Goal: Information Seeking & Learning: Learn about a topic

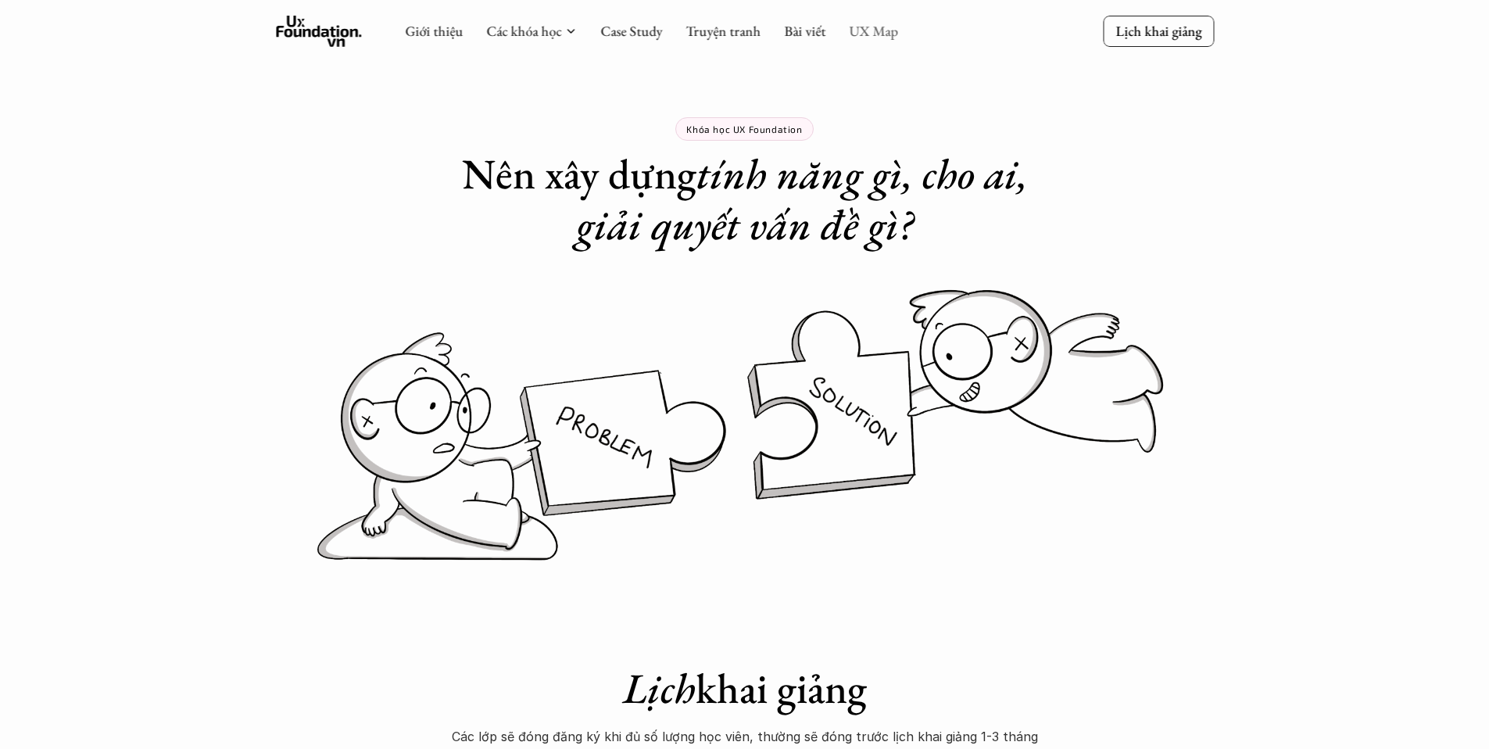
click at [874, 32] on link "UX Map" at bounding box center [873, 31] width 49 height 18
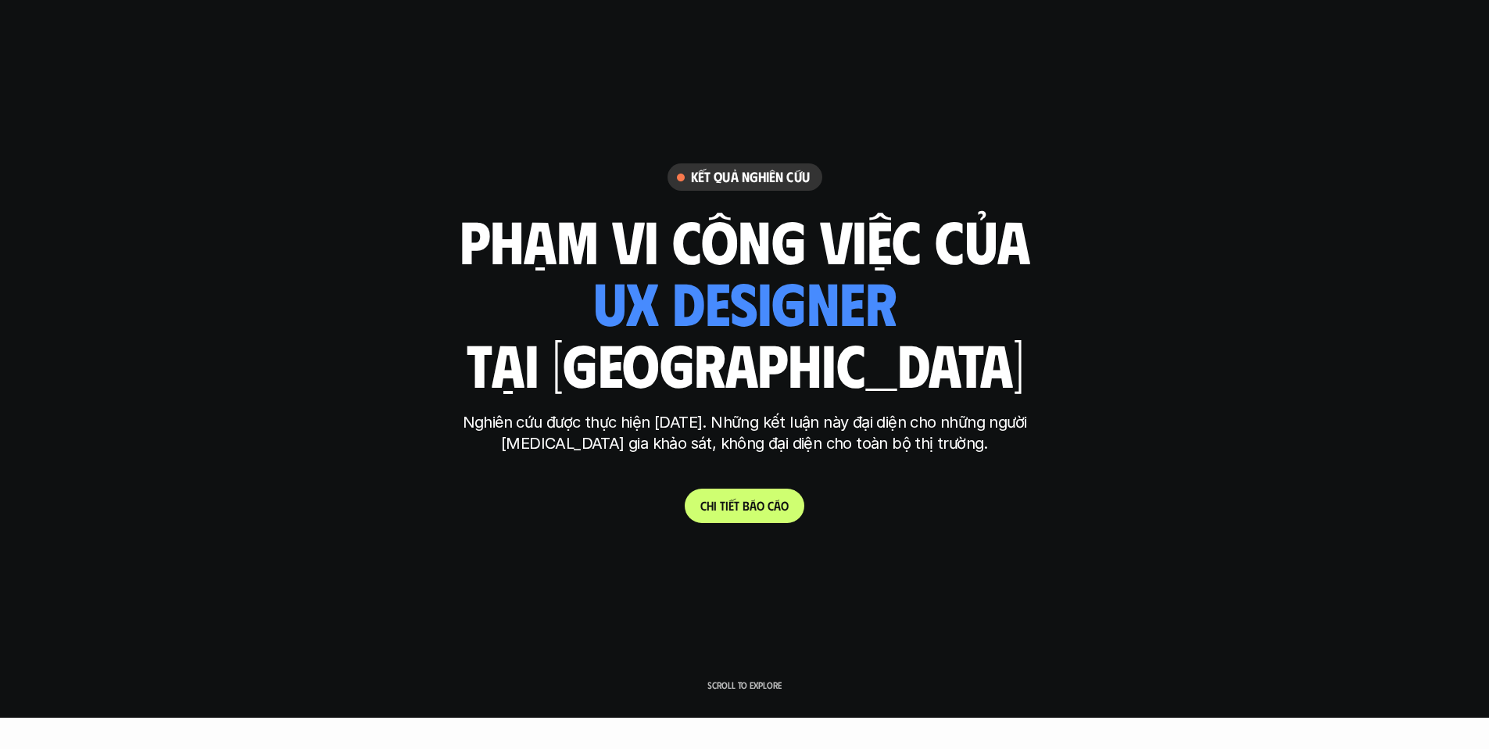
scroll to position [33, 0]
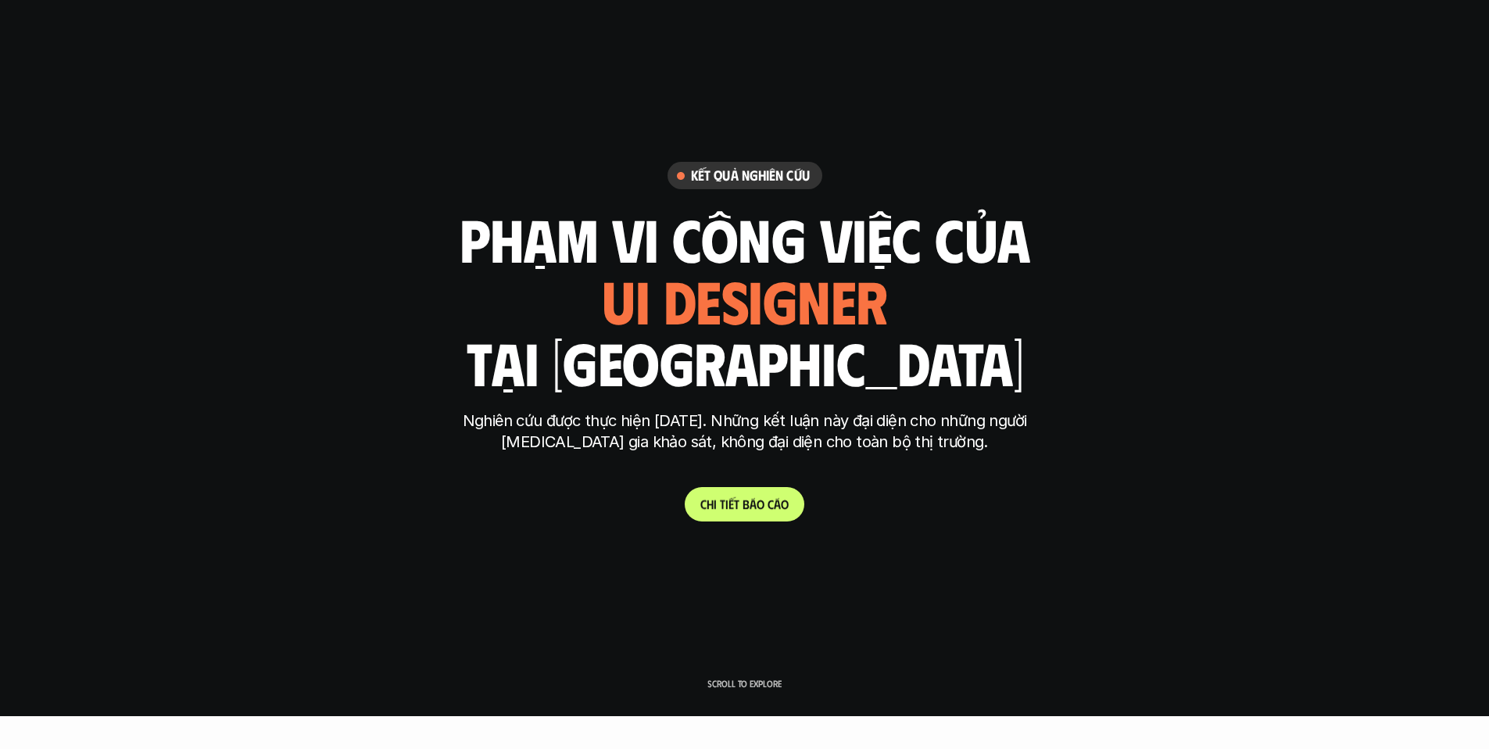
click at [776, 501] on p "C h i t i ế t b á o c á o" at bounding box center [745, 503] width 88 height 15
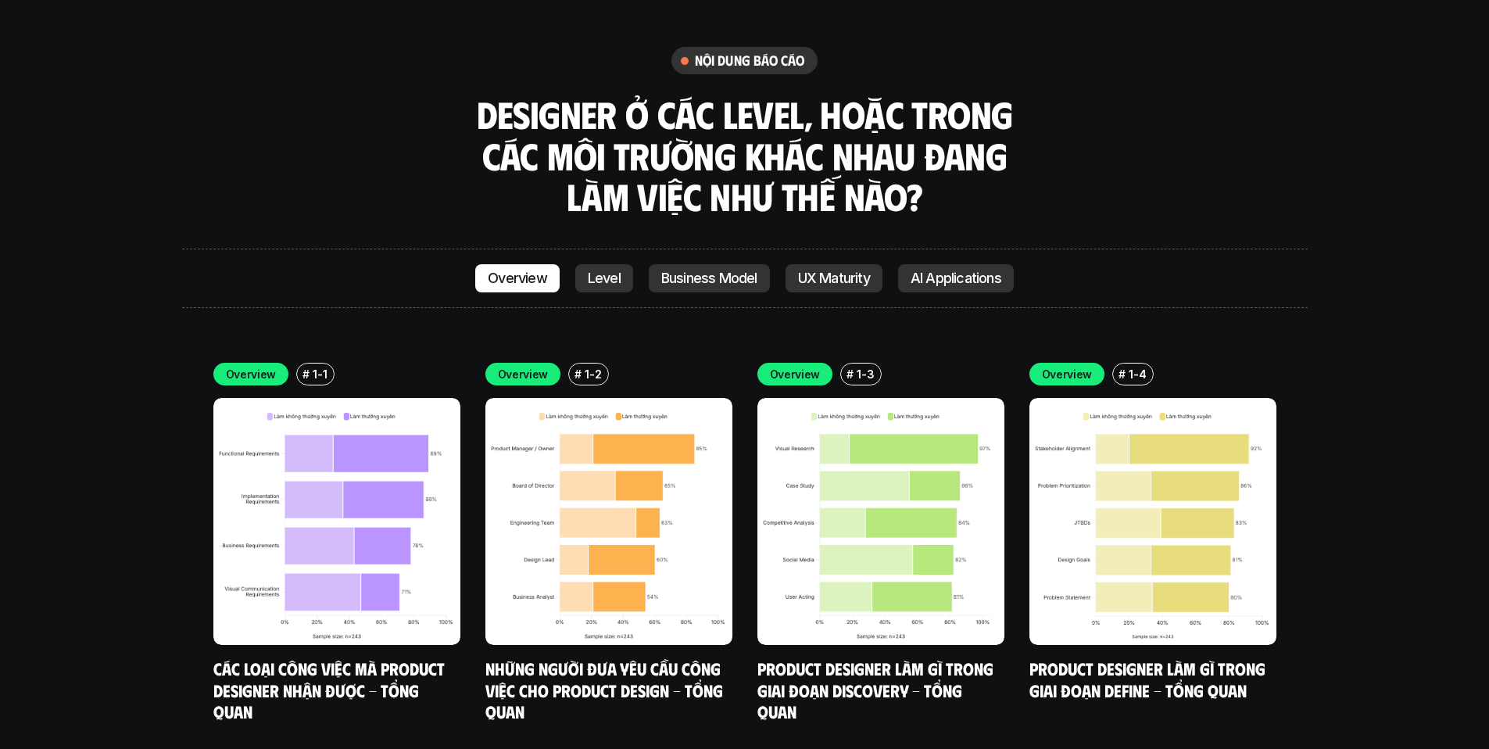
scroll to position [4403, 0]
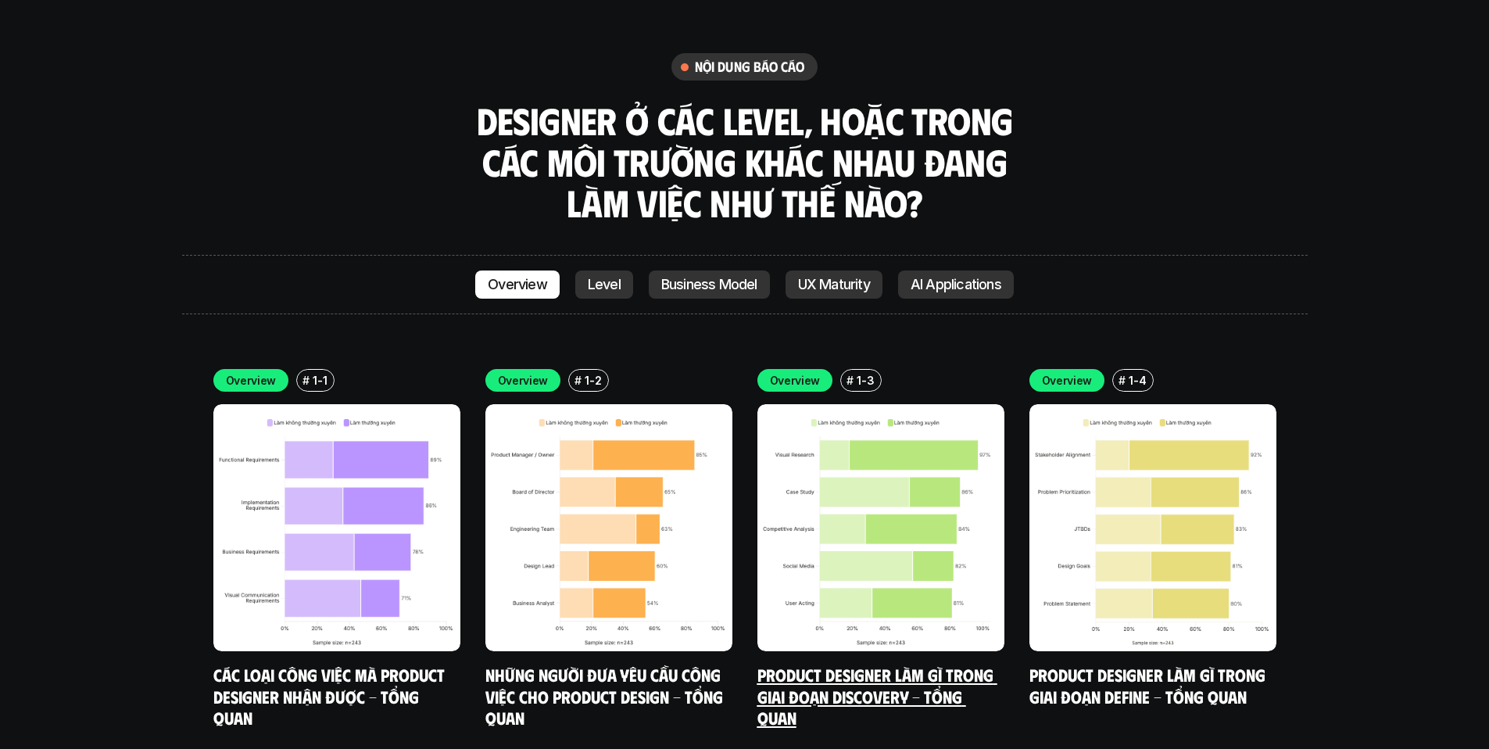
click at [781, 513] on img at bounding box center [881, 527] width 247 height 247
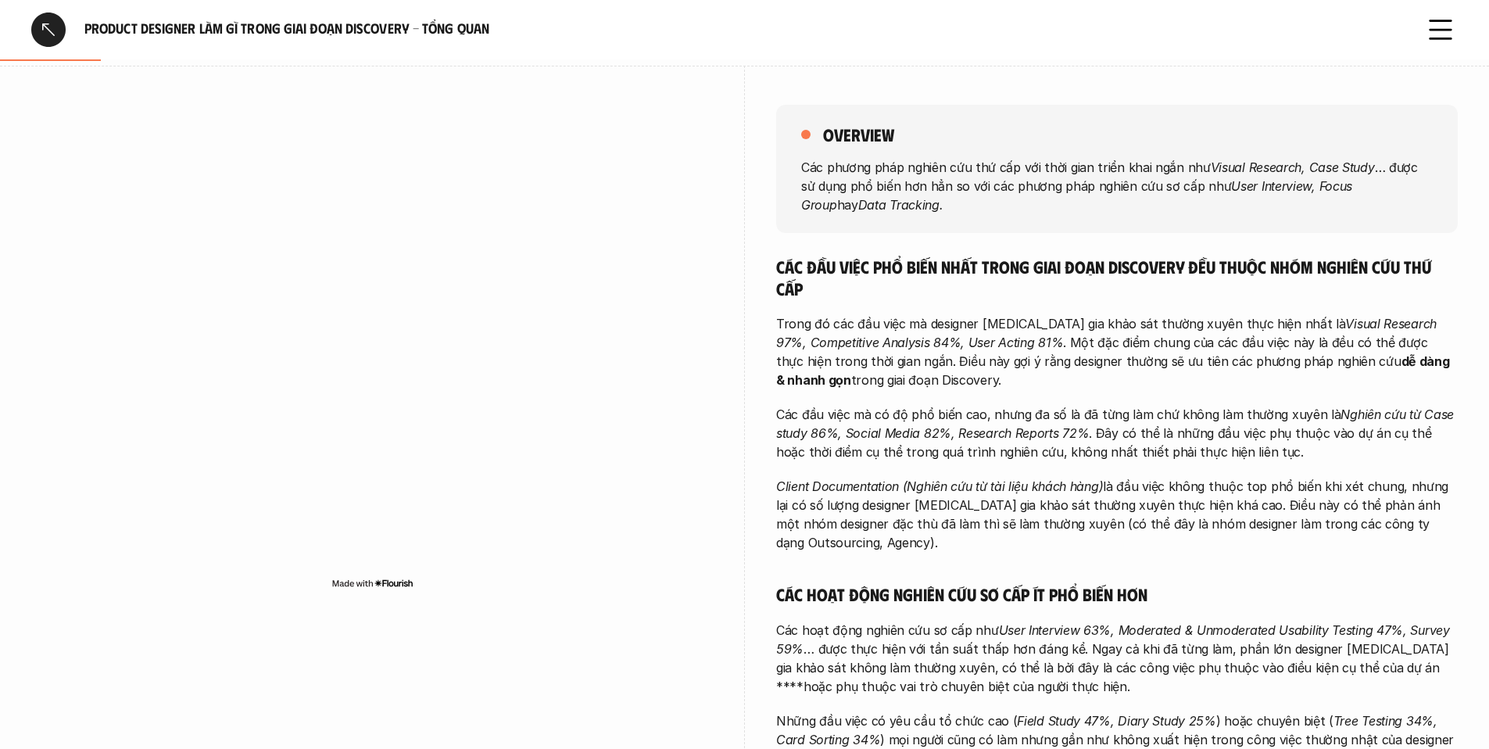
scroll to position [192, 0]
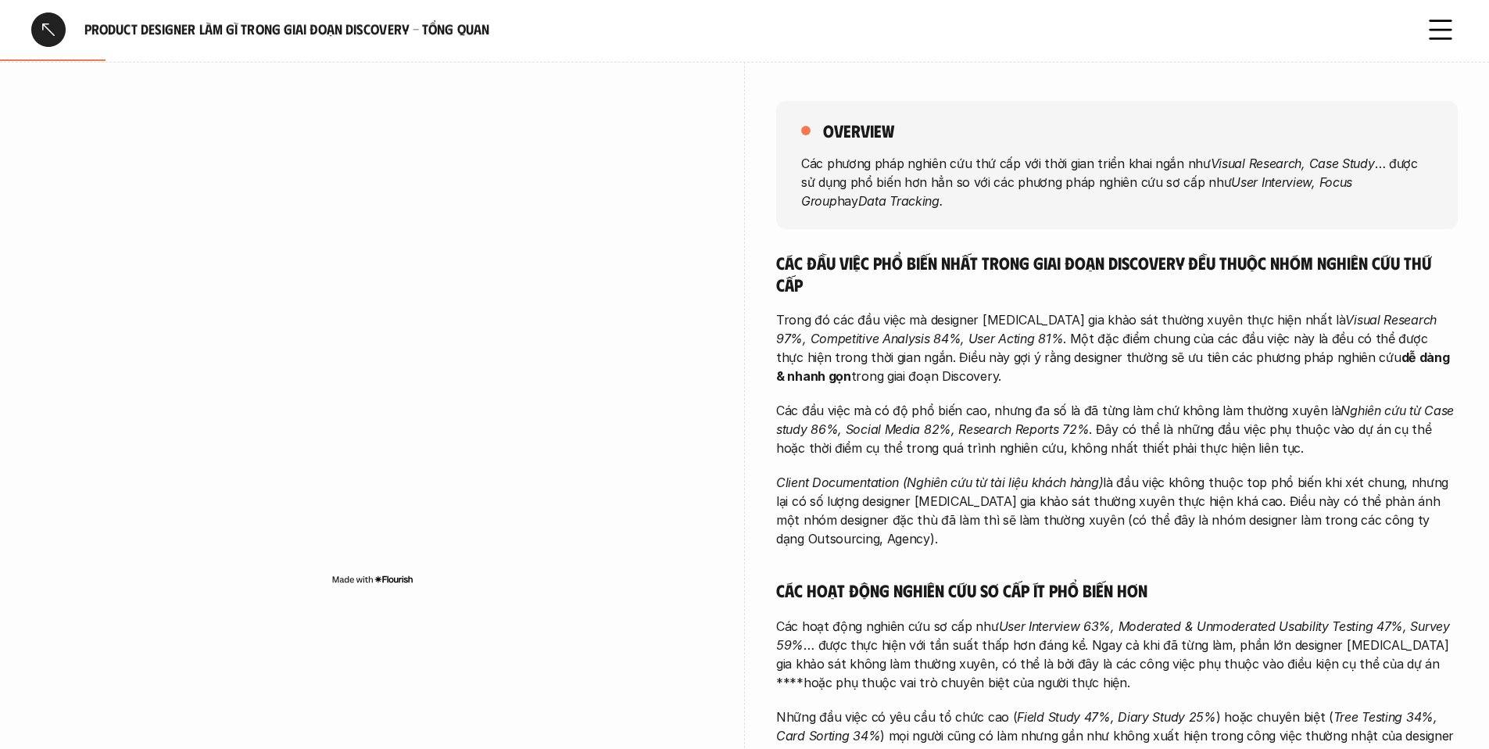
click at [769, 554] on div "overview Các phương pháp nghiên cứu thứ cấp với thời gian triển khai ngắn như V…" at bounding box center [744, 665] width 1427 height 1206
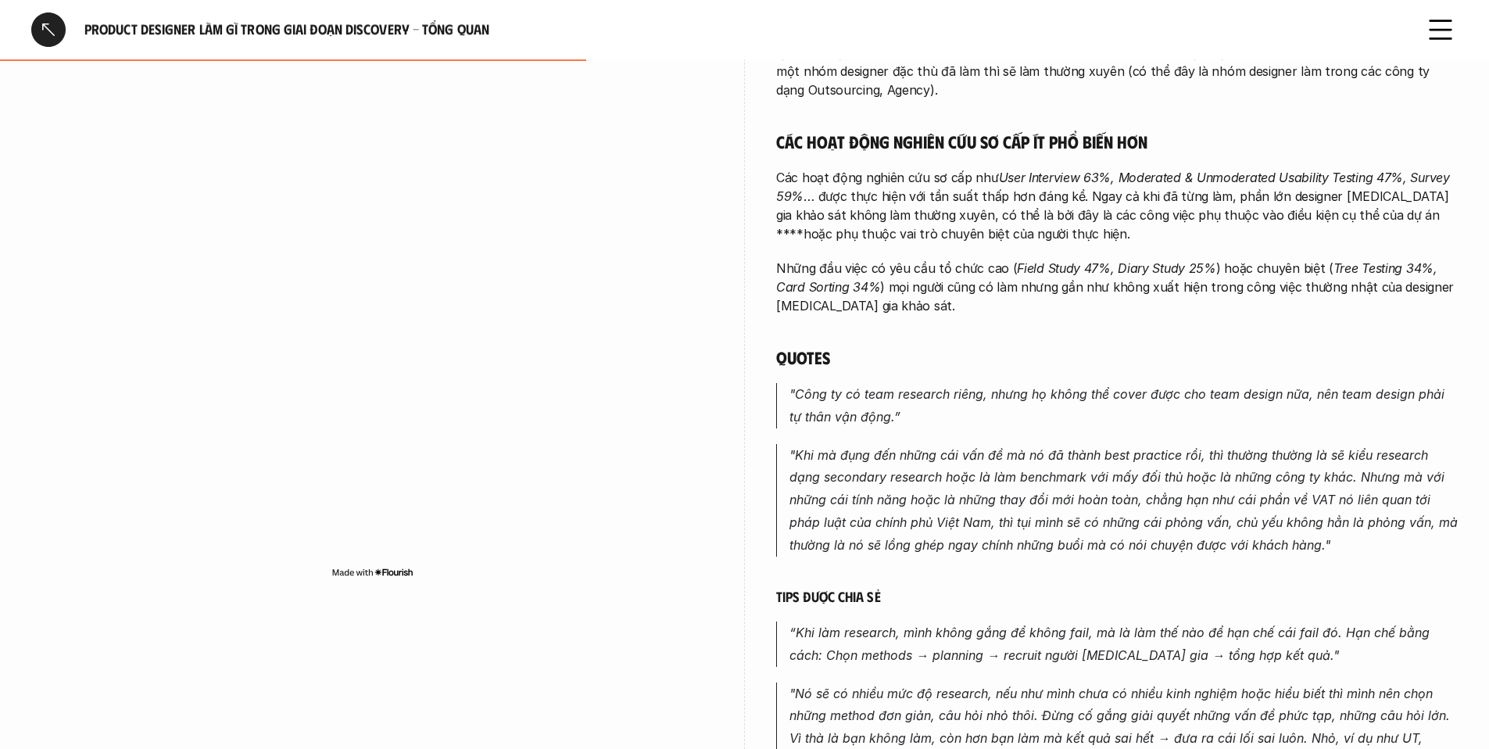
scroll to position [643, 0]
click at [1138, 633] on em "“Khi làm research, mình không gắng để không fail, mà là làm thế nào để hạn chế …" at bounding box center [1112, 641] width 644 height 38
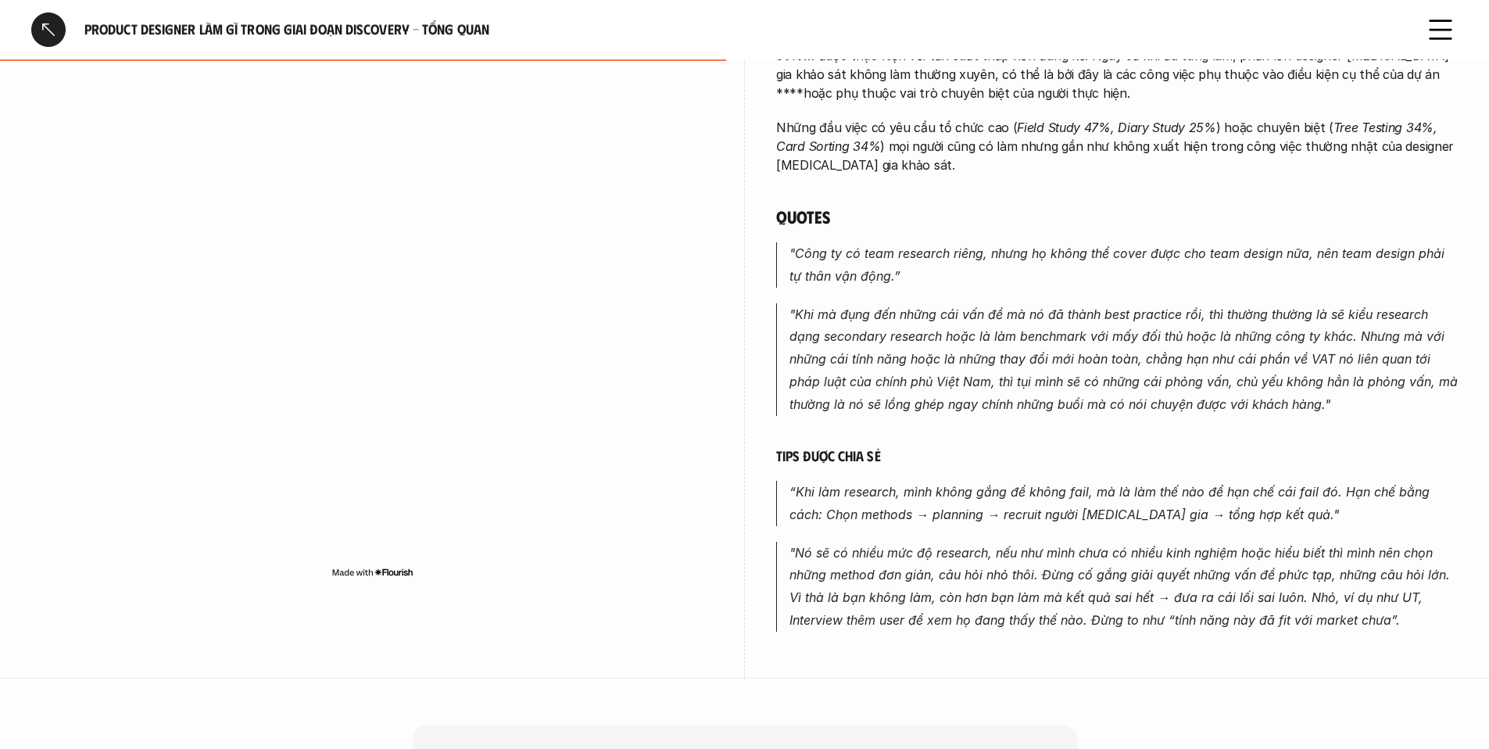
scroll to position [783, 0]
click at [1138, 633] on div "overview Các phương pháp nghiên cứu thứ cấp với thời gian triển khai ngắn như V…" at bounding box center [1117, 74] width 682 height 1206
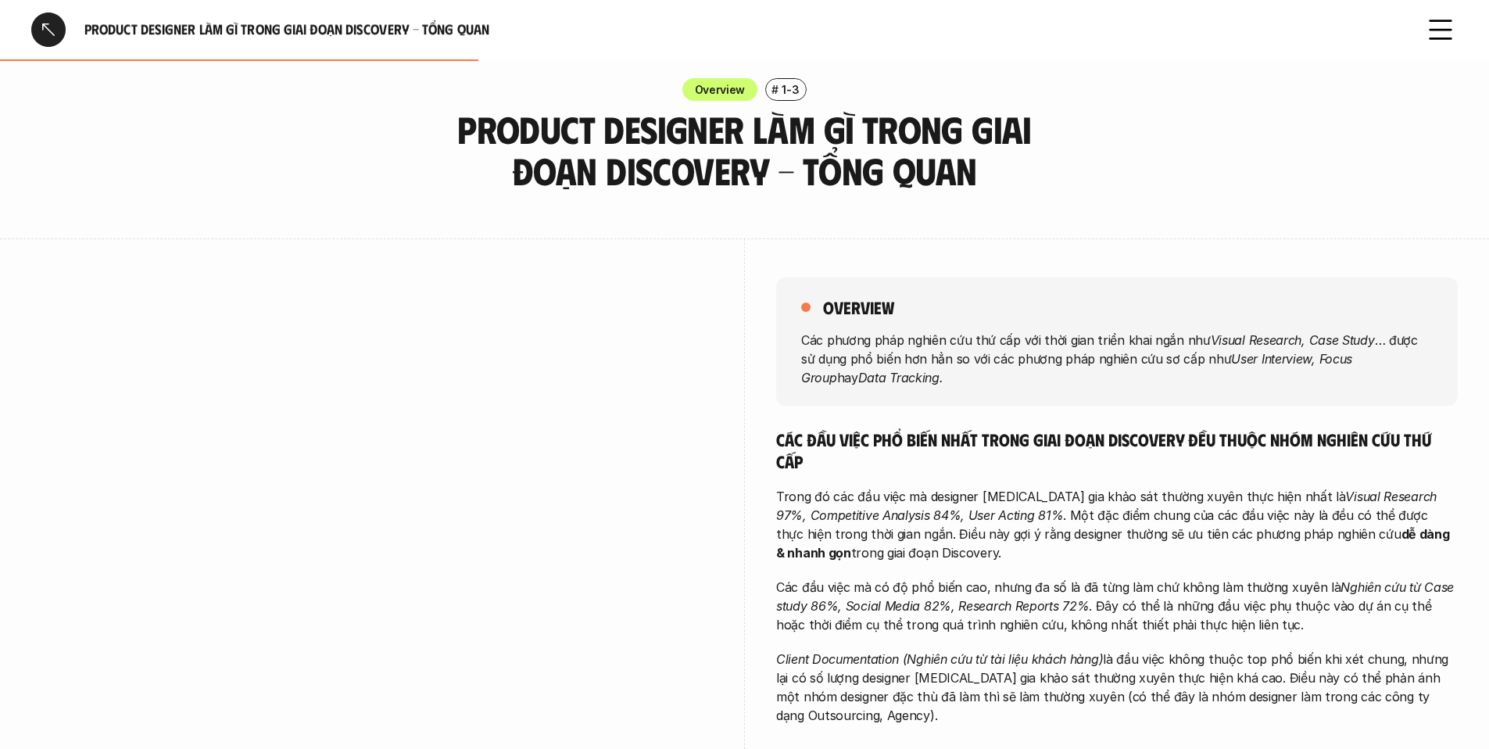
scroll to position [0, 0]
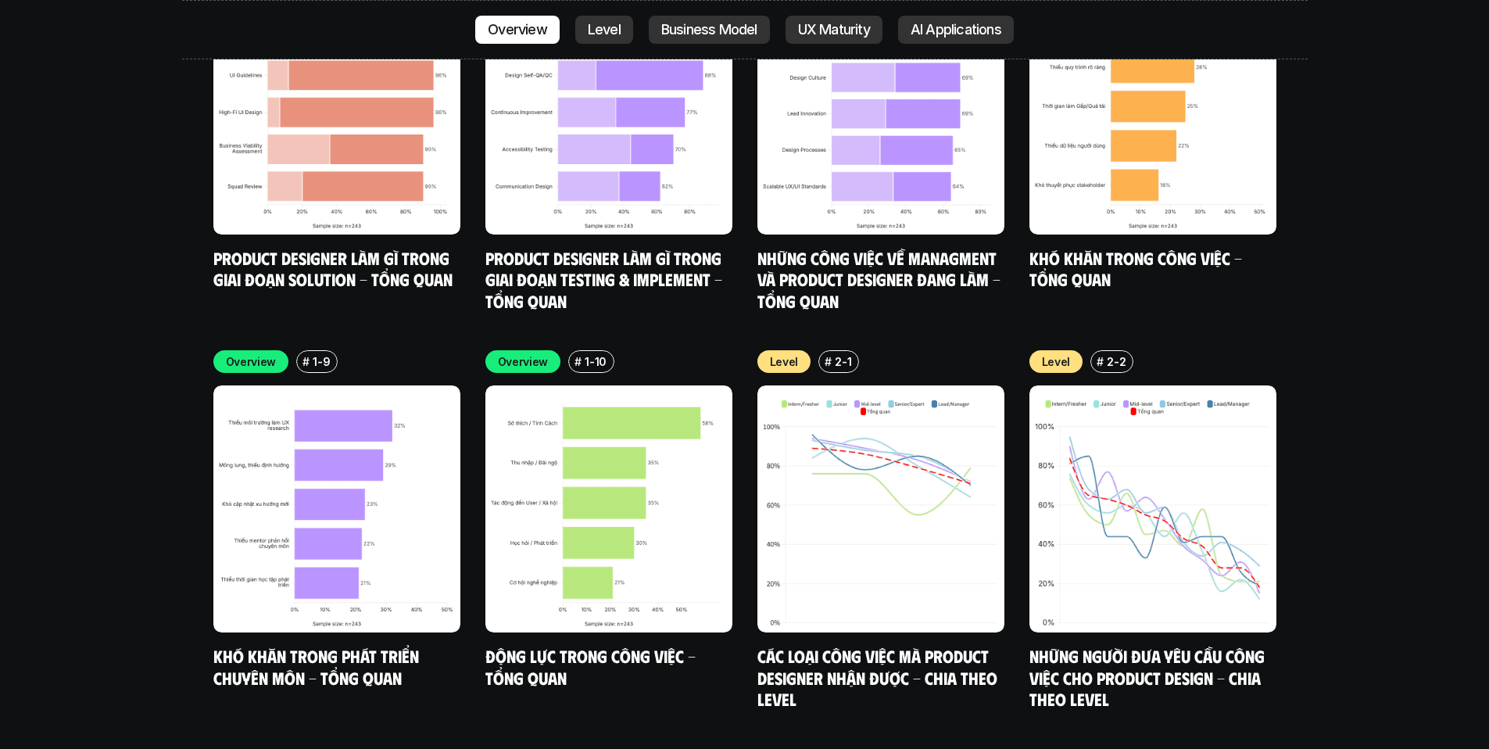
scroll to position [5278, 0]
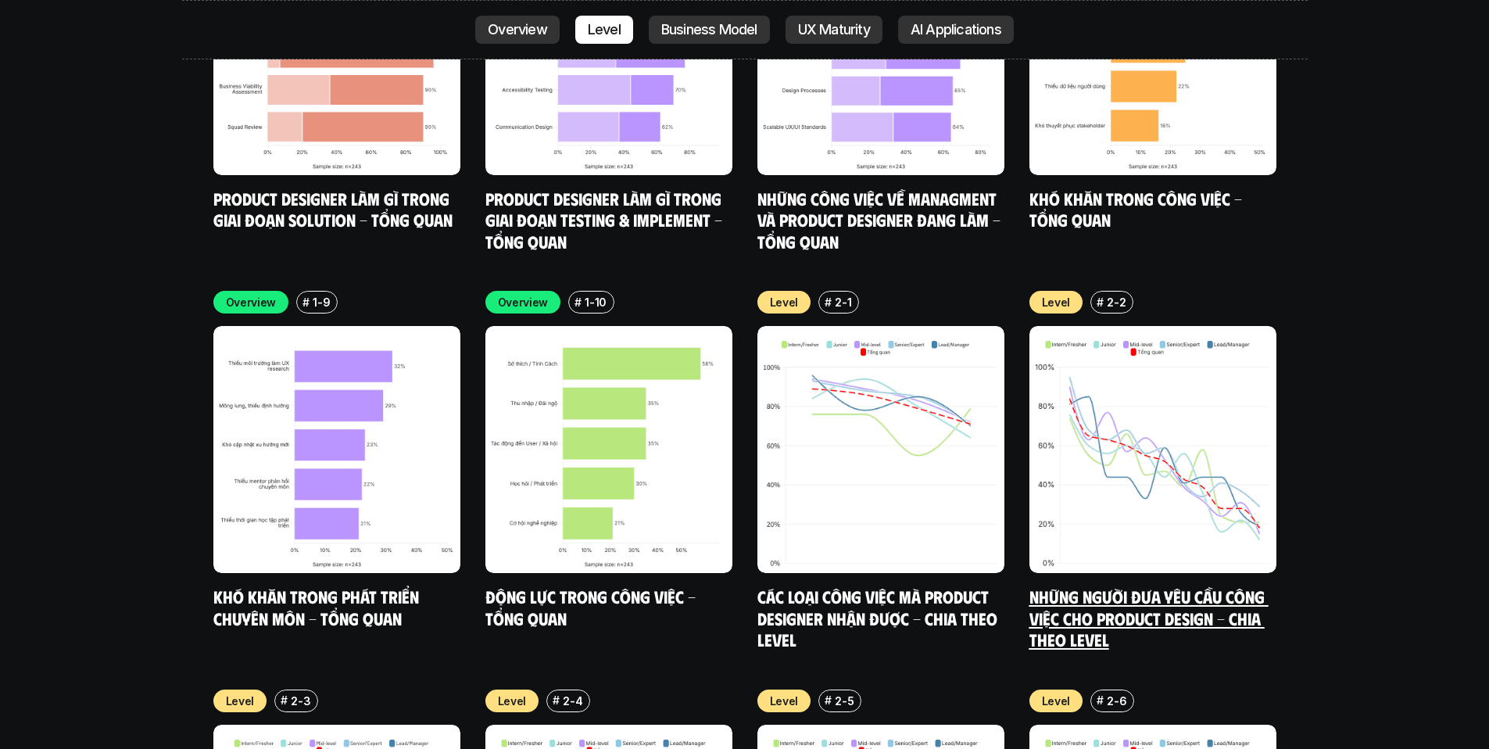
click at [1180, 586] on link "Những người đưa yêu cầu công việc cho Product Design - Chia theo Level" at bounding box center [1149, 618] width 239 height 64
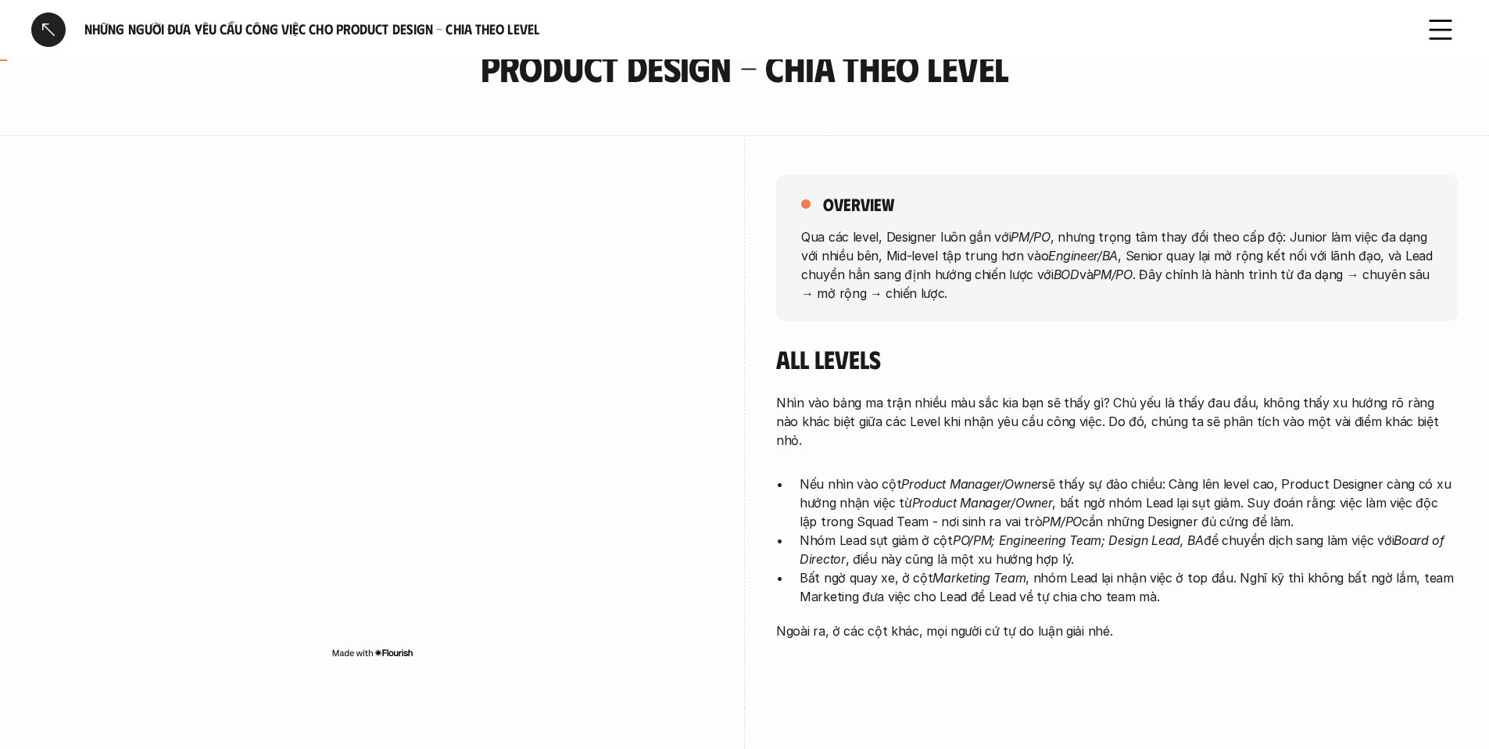
scroll to position [145, 0]
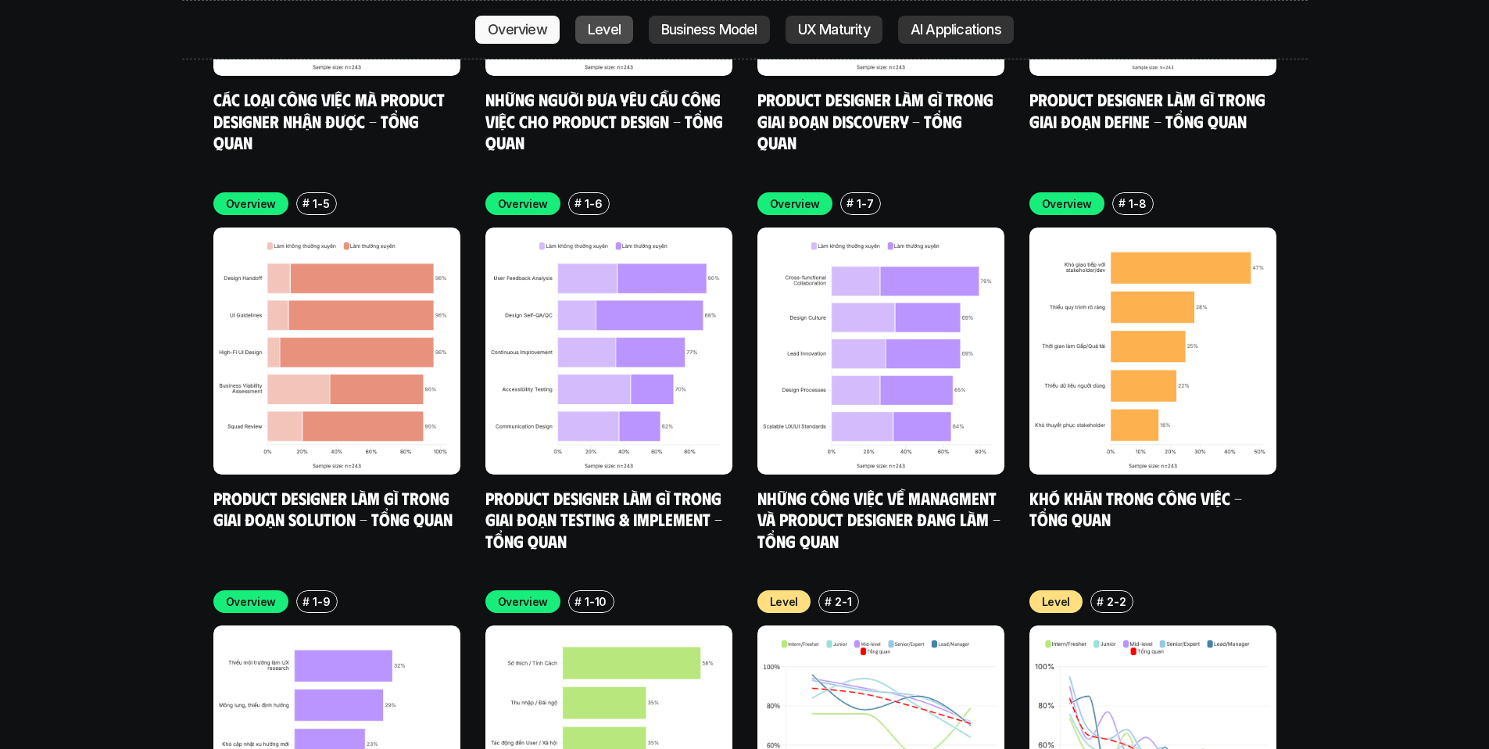
scroll to position [5269, 0]
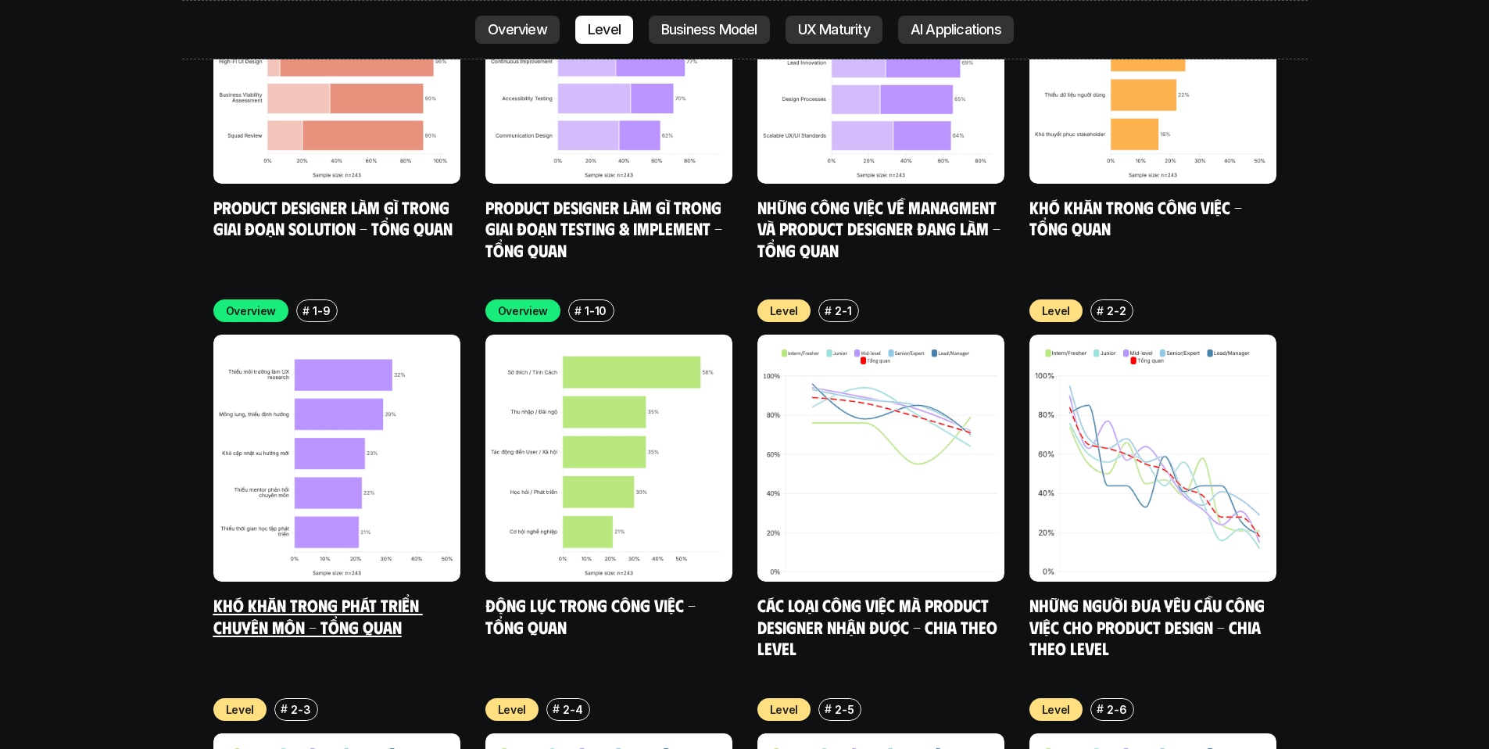
click at [364, 341] on img at bounding box center [336, 458] width 247 height 247
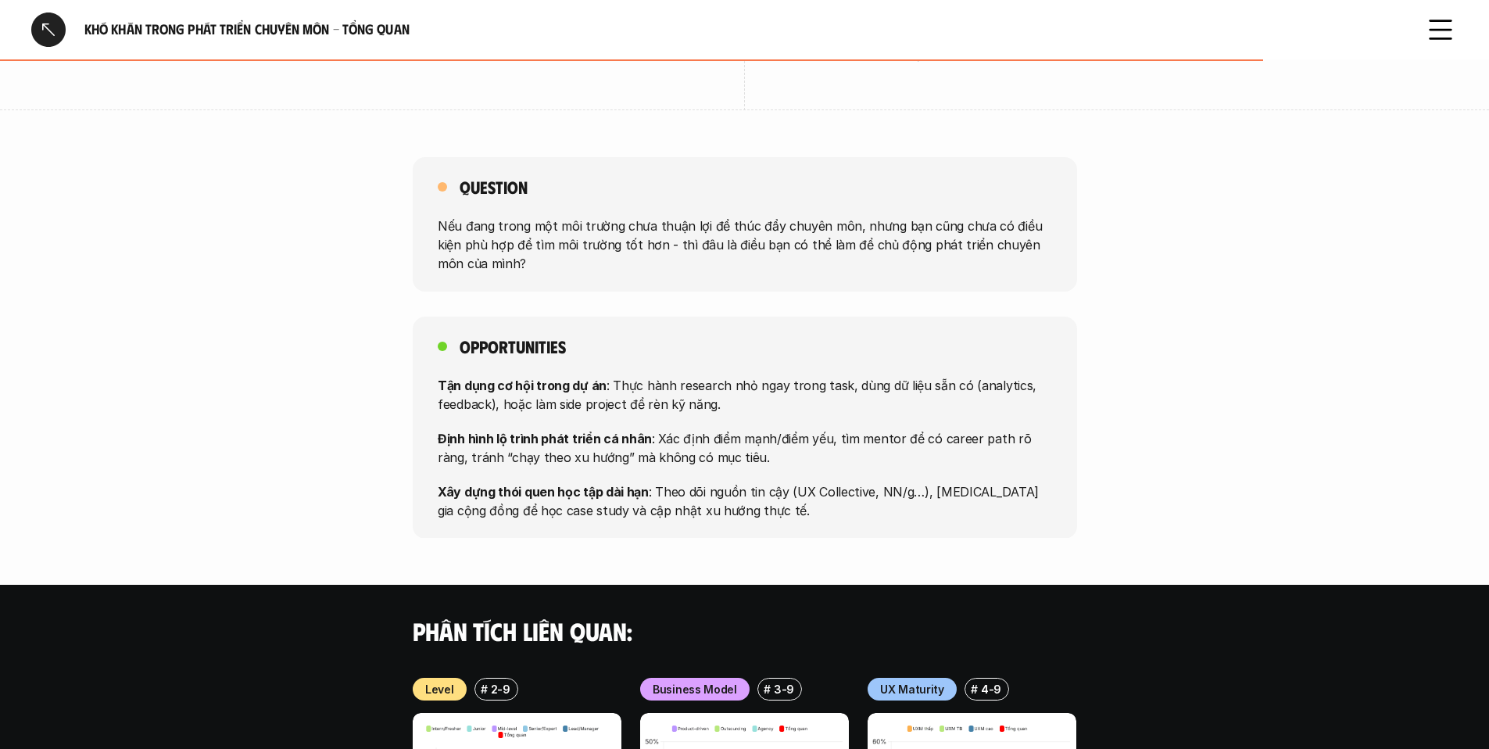
scroll to position [970, 0]
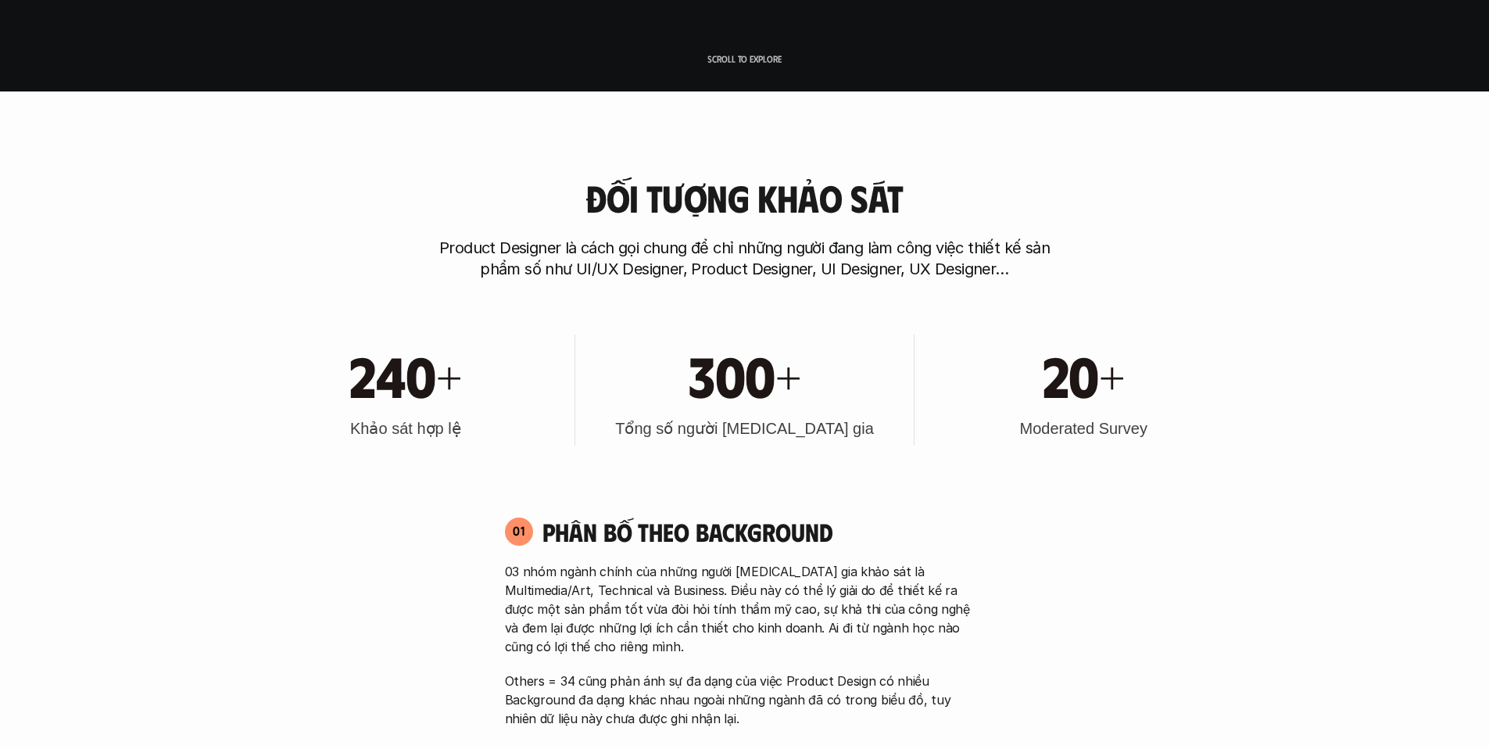
scroll to position [621, 0]
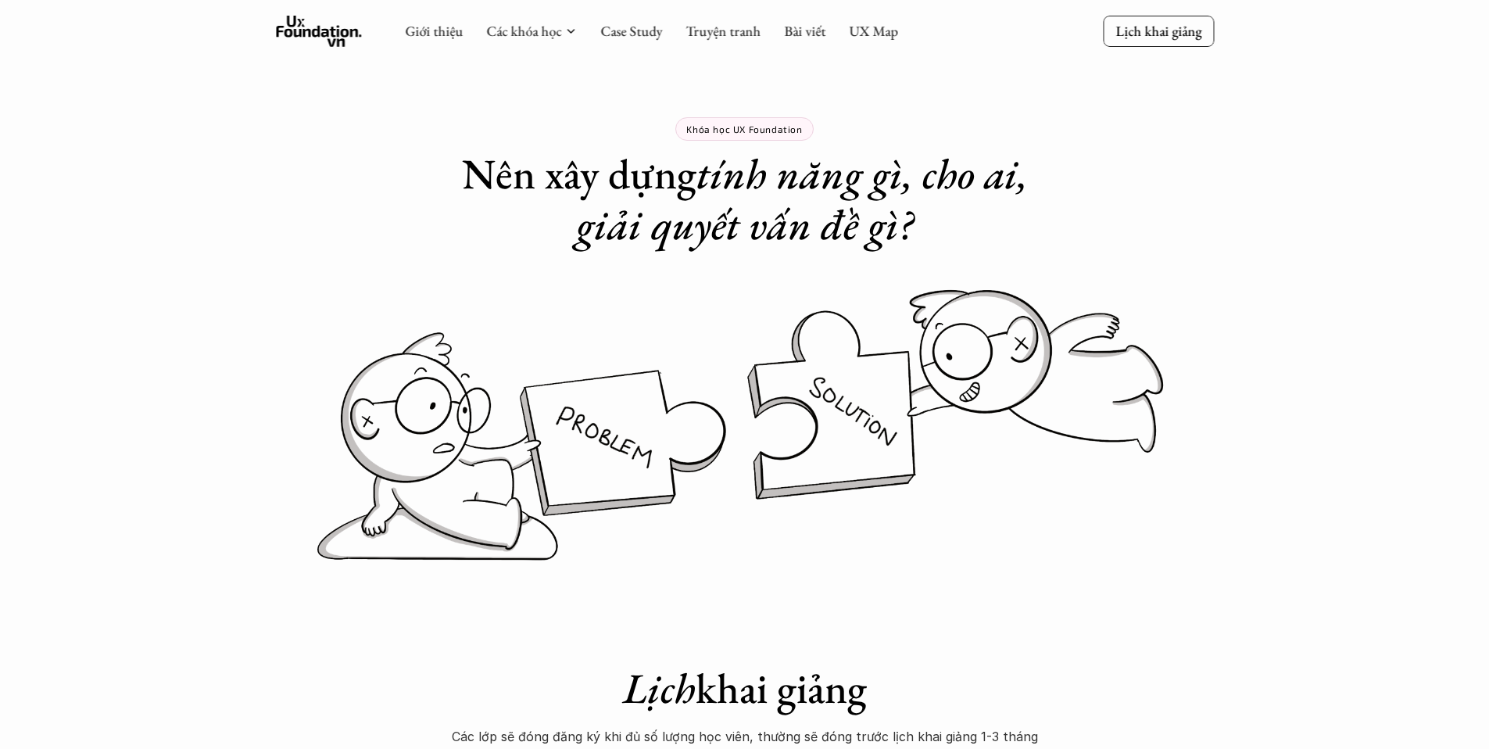
click at [889, 41] on div "Giới thiệu Các khóa học Case Study Truyện tranh Bài viết UX Map" at bounding box center [651, 31] width 493 height 31
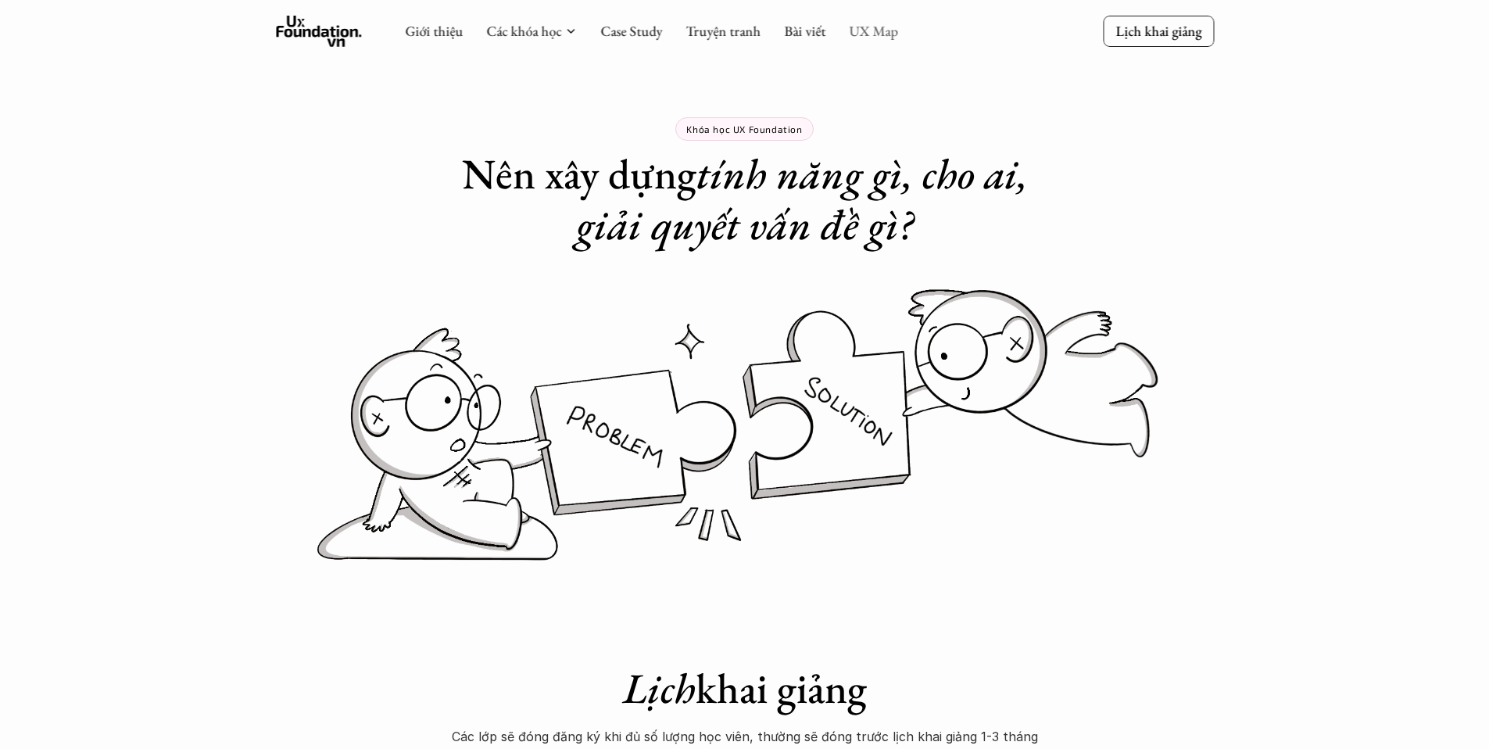
click at [872, 27] on link "UX Map" at bounding box center [873, 31] width 49 height 18
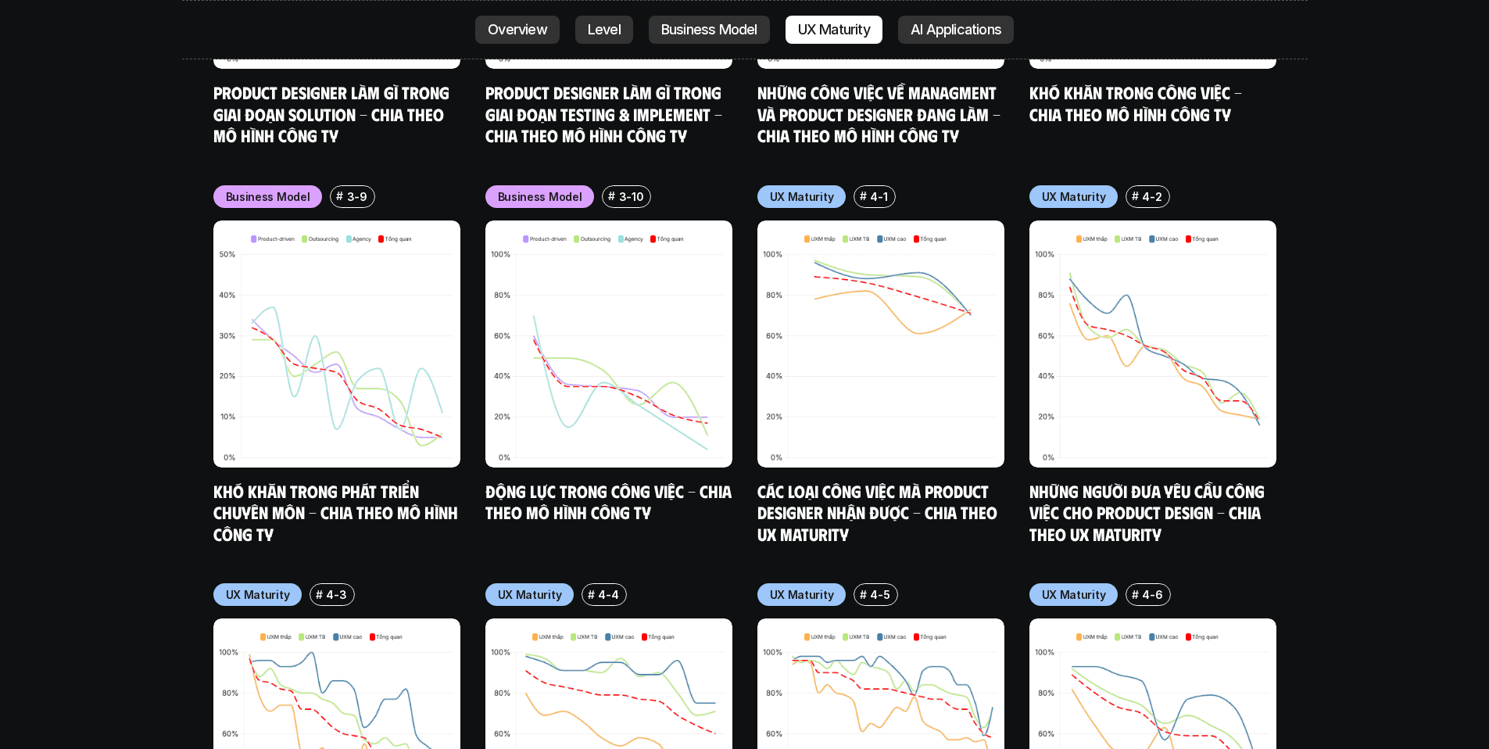
scroll to position [7383, 0]
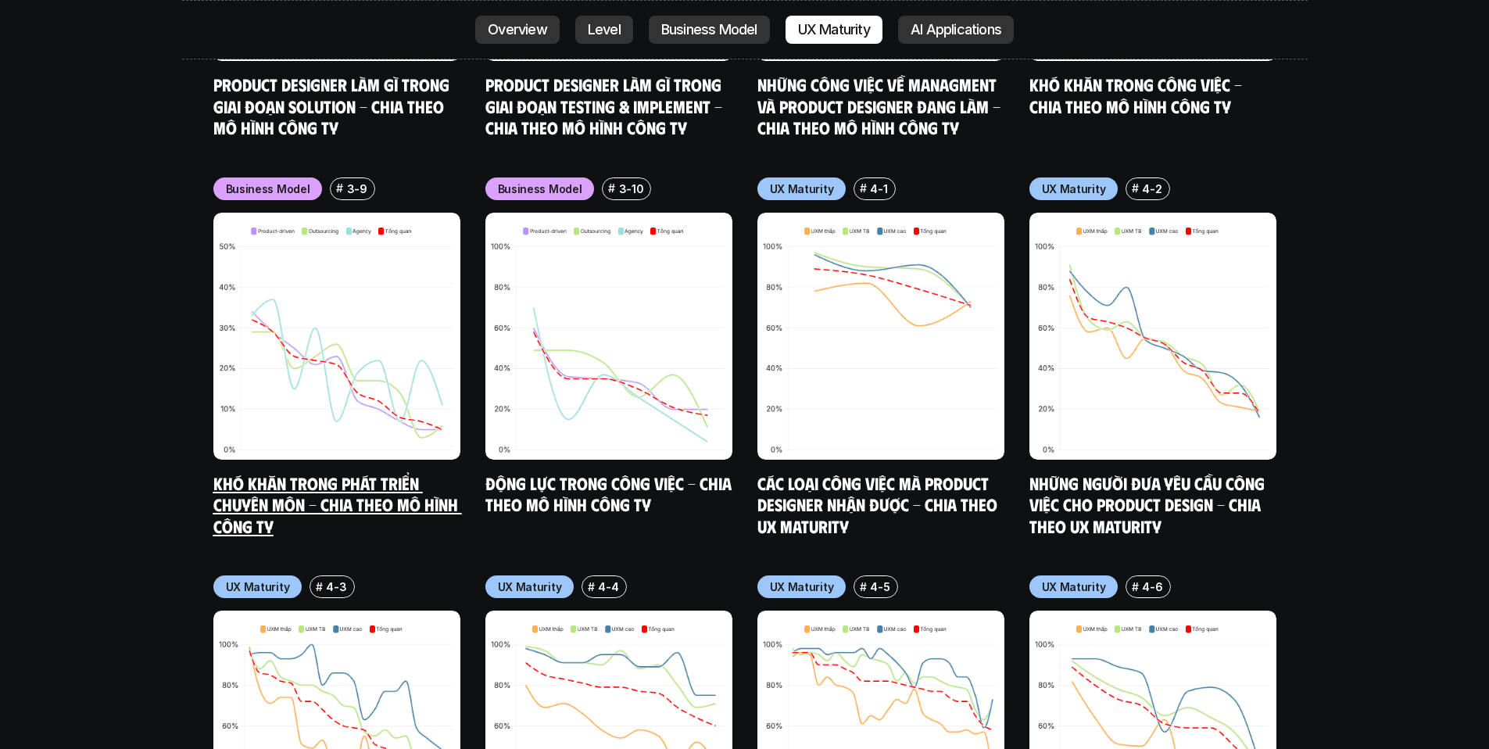
click at [356, 472] on link "Khó khăn trong phát triển chuyên môn - Chia theo mô hình công ty" at bounding box center [337, 504] width 249 height 64
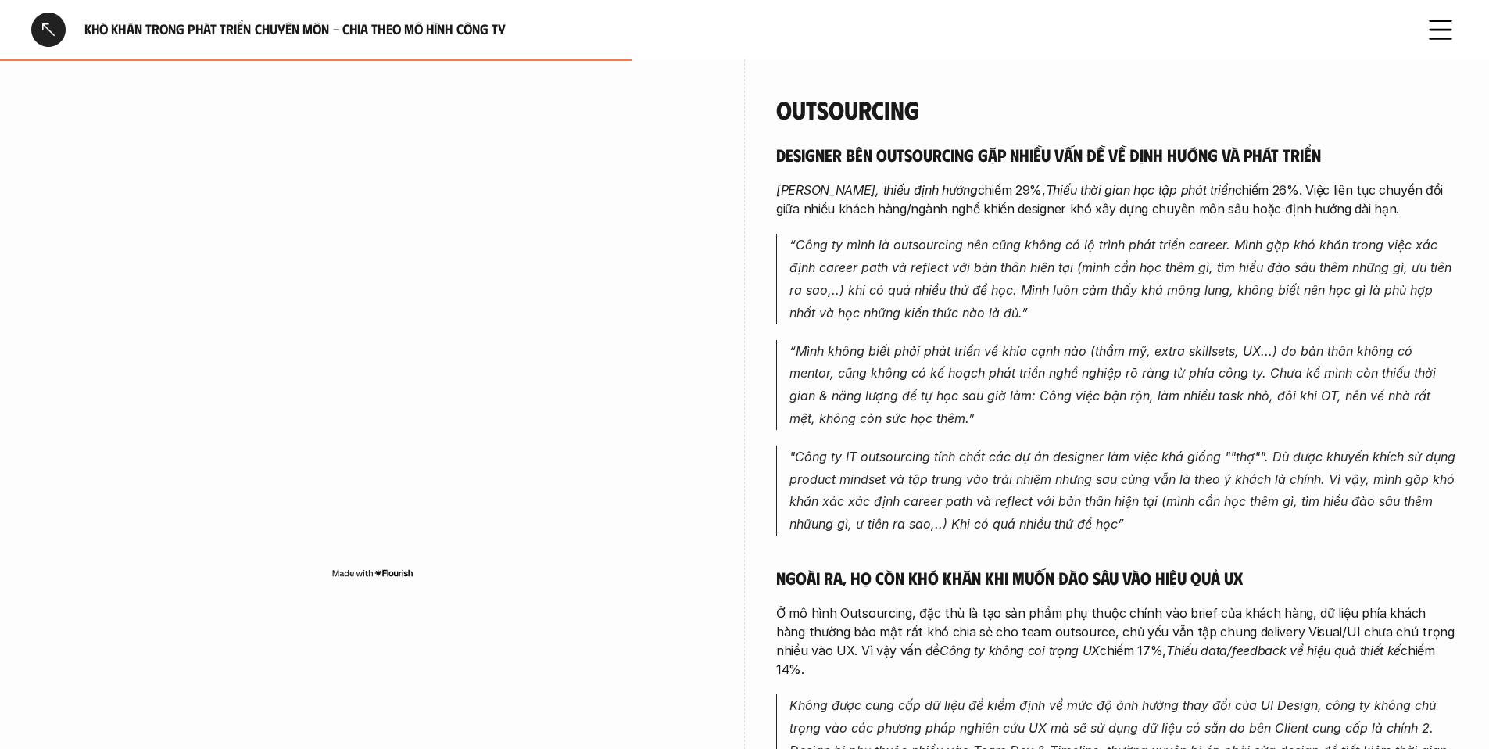
scroll to position [1439, 0]
click at [1113, 486] on em ""Công ty IT outsourcing tính chất các dự án designer làm việc khá giống ""thợ""…" at bounding box center [1125, 488] width 670 height 83
click at [1156, 466] on em ""Công ty IT outsourcing tính chất các dự án designer làm việc khá giống ""thợ""…" at bounding box center [1125, 488] width 670 height 83
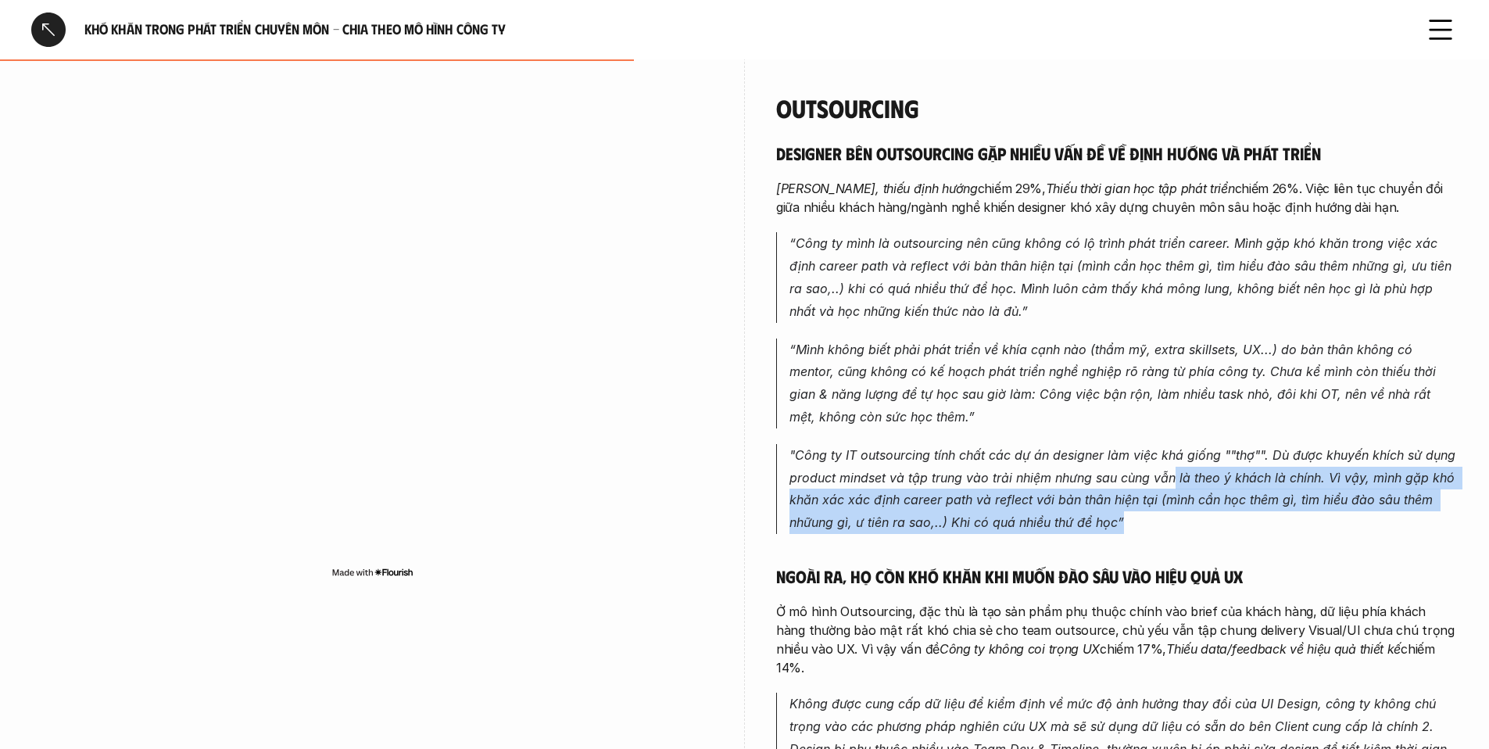
drag, startPoint x: 1175, startPoint y: 435, endPoint x: 1188, endPoint y: 479, distance: 45.5
click at [1188, 479] on p ""Công ty IT outsourcing tính chất các dự án designer làm việc khá giống ""thợ""…" at bounding box center [1124, 489] width 668 height 90
drag, startPoint x: 1188, startPoint y: 479, endPoint x: 1162, endPoint y: 435, distance: 51.5
click at [1162, 444] on p ""Công ty IT outsourcing tính chất các dự án designer làm việc khá giống ""thợ""…" at bounding box center [1124, 489] width 668 height 90
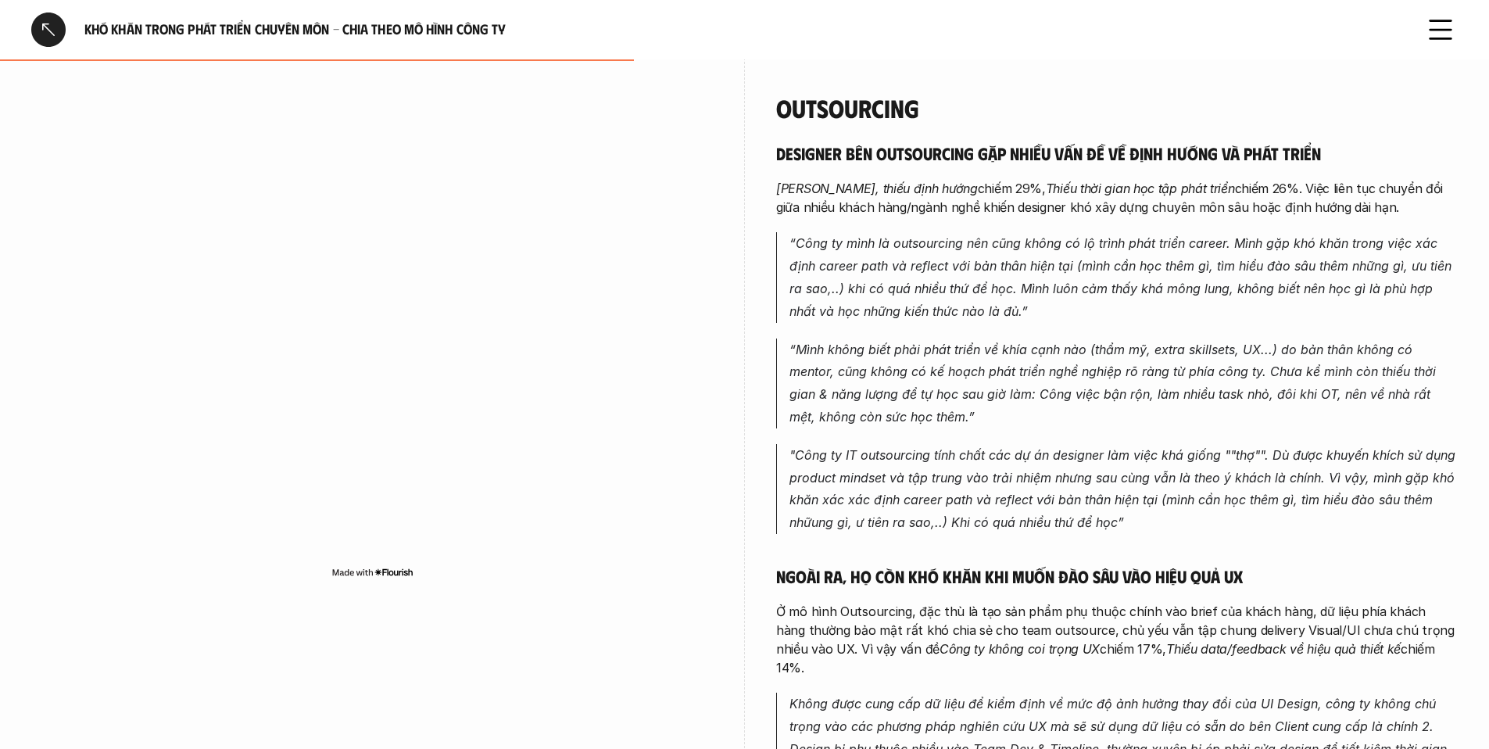
click at [972, 447] on em ""Công ty IT outsourcing tính chất các dự án designer làm việc khá giống ""thợ""…" at bounding box center [1125, 488] width 670 height 83
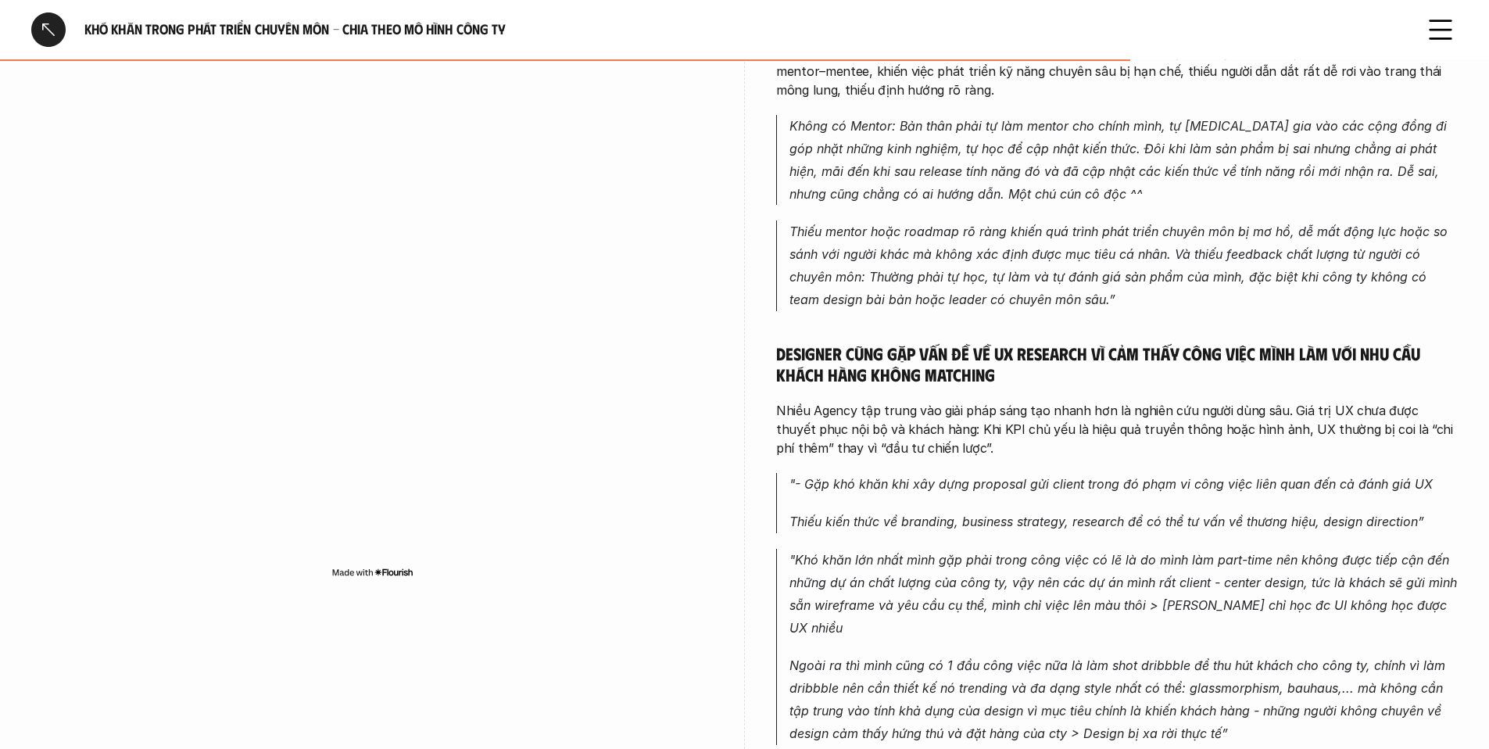
scroll to position [2497, 0]
click at [1151, 400] on p "Nhiều Agency tập trung vào giải pháp sáng tạo nhanh hơn là nghiên cứu người dùn…" at bounding box center [1117, 428] width 682 height 56
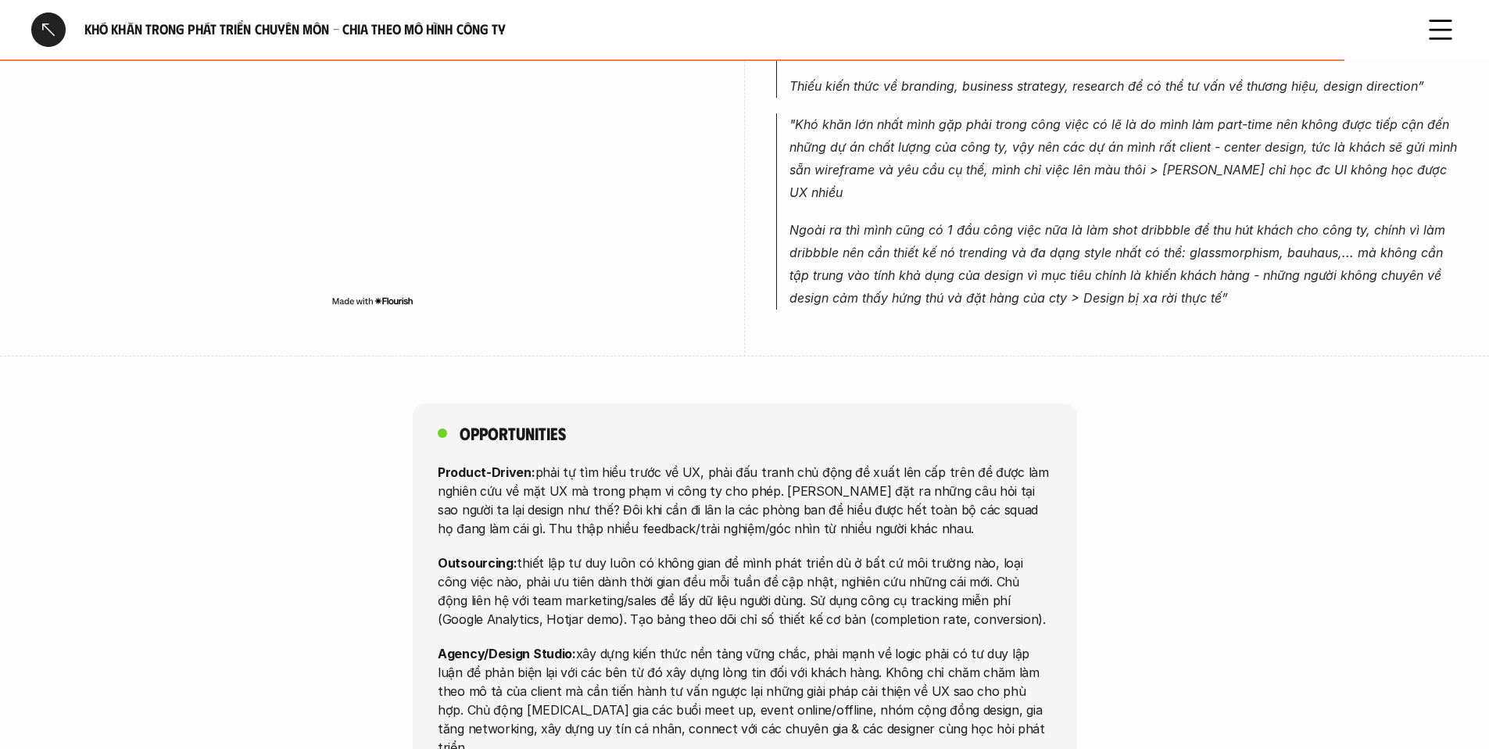
scroll to position [2931, 0]
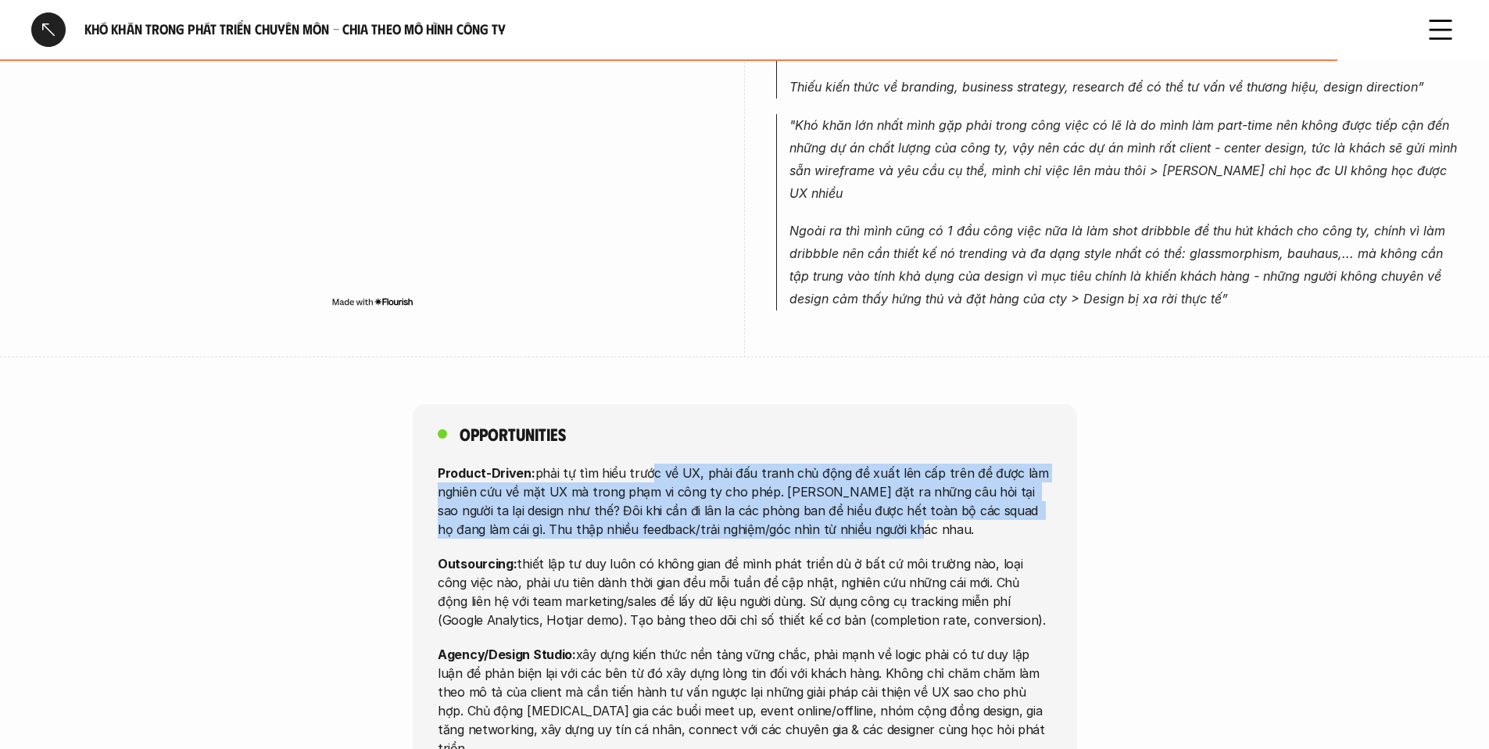
drag, startPoint x: 643, startPoint y: 384, endPoint x: 863, endPoint y: 447, distance: 229.4
click at [863, 463] on p "Product-Driven: phải tự tìm hiểu trước về UX, phải đấu tranh chủ động đề xuất l…" at bounding box center [745, 500] width 615 height 75
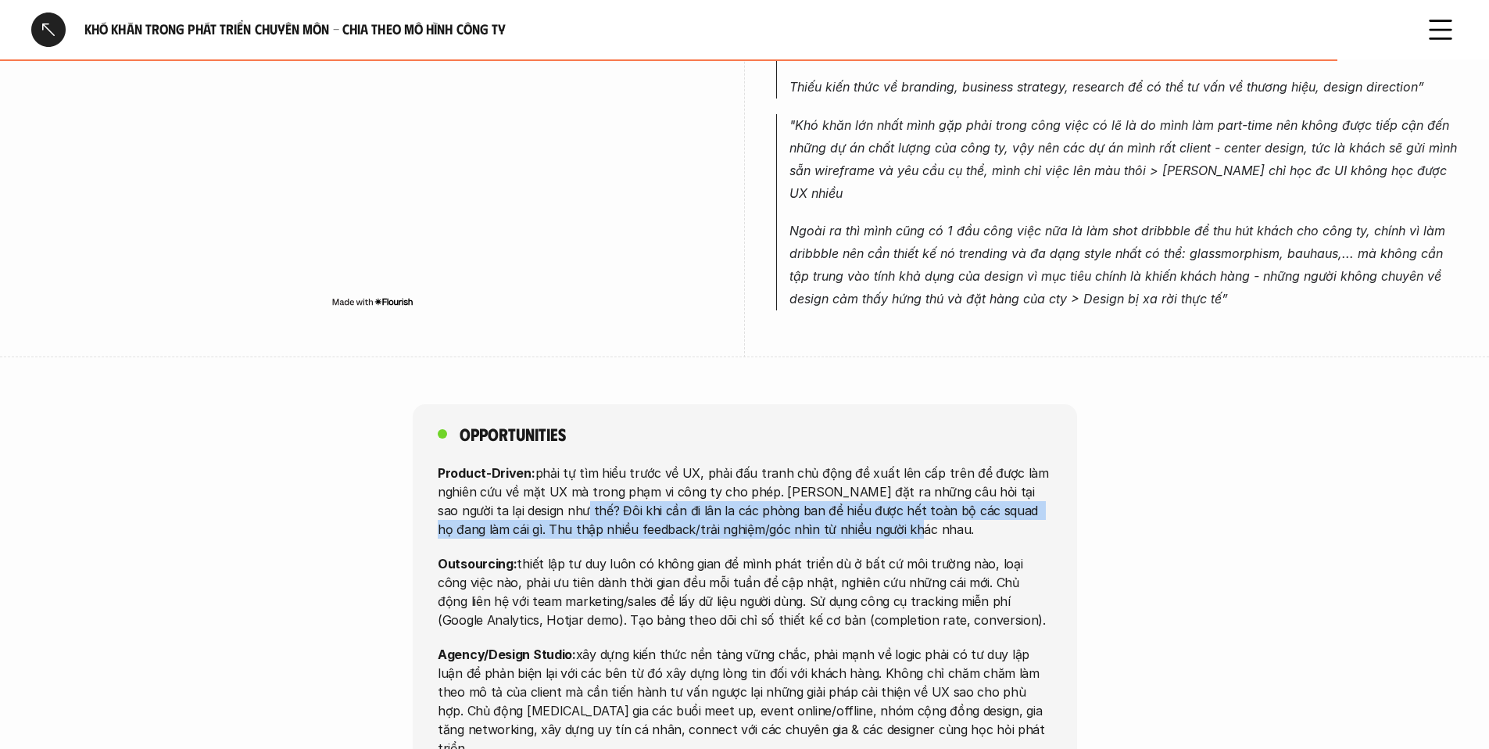
drag, startPoint x: 884, startPoint y: 447, endPoint x: 545, endPoint y: 426, distance: 339.2
click at [545, 463] on p "Product-Driven: phải tự tìm hiểu trước về UX, phải đấu tranh chủ động đề xuất l…" at bounding box center [745, 500] width 615 height 75
drag, startPoint x: 509, startPoint y: 468, endPoint x: 973, endPoint y: 543, distance: 470.3
click at [973, 543] on div "Product-Driven: phải tự tìm hiểu trước về UX, phải đấu tranh chủ động đề xuất l…" at bounding box center [745, 610] width 615 height 294
click at [973, 554] on p "Outsourcing: thiết lập tư duy luôn có không gian để mình phát triển dù ở bất cứ…" at bounding box center [745, 591] width 615 height 75
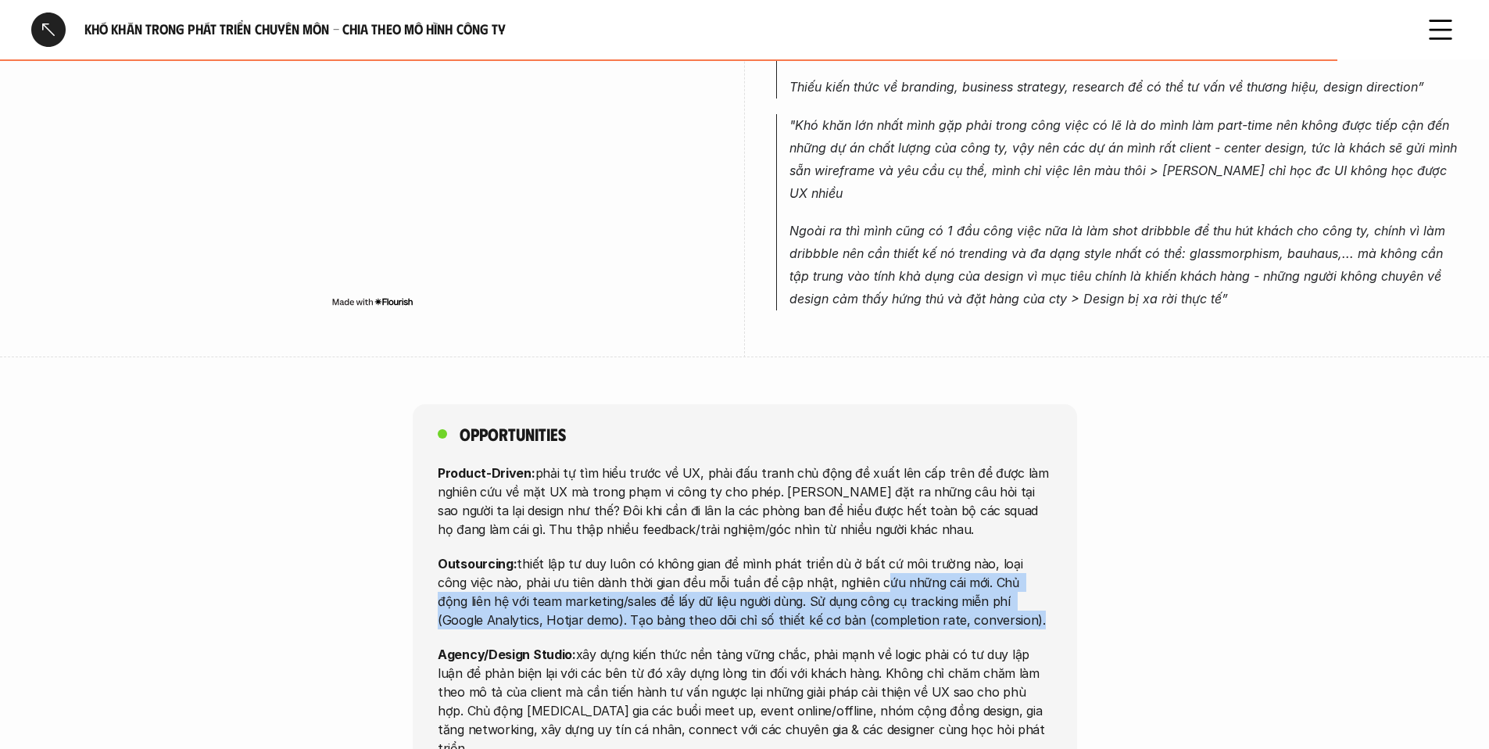
drag, startPoint x: 973, startPoint y: 543, endPoint x: 841, endPoint y: 496, distance: 140.2
click at [841, 554] on p "Outsourcing: thiết lập tư duy luôn có không gian để mình phát triển dù ở bất cứ…" at bounding box center [745, 591] width 615 height 75
click at [543, 646] on strong "Agency/Design Studio:" at bounding box center [507, 654] width 138 height 16
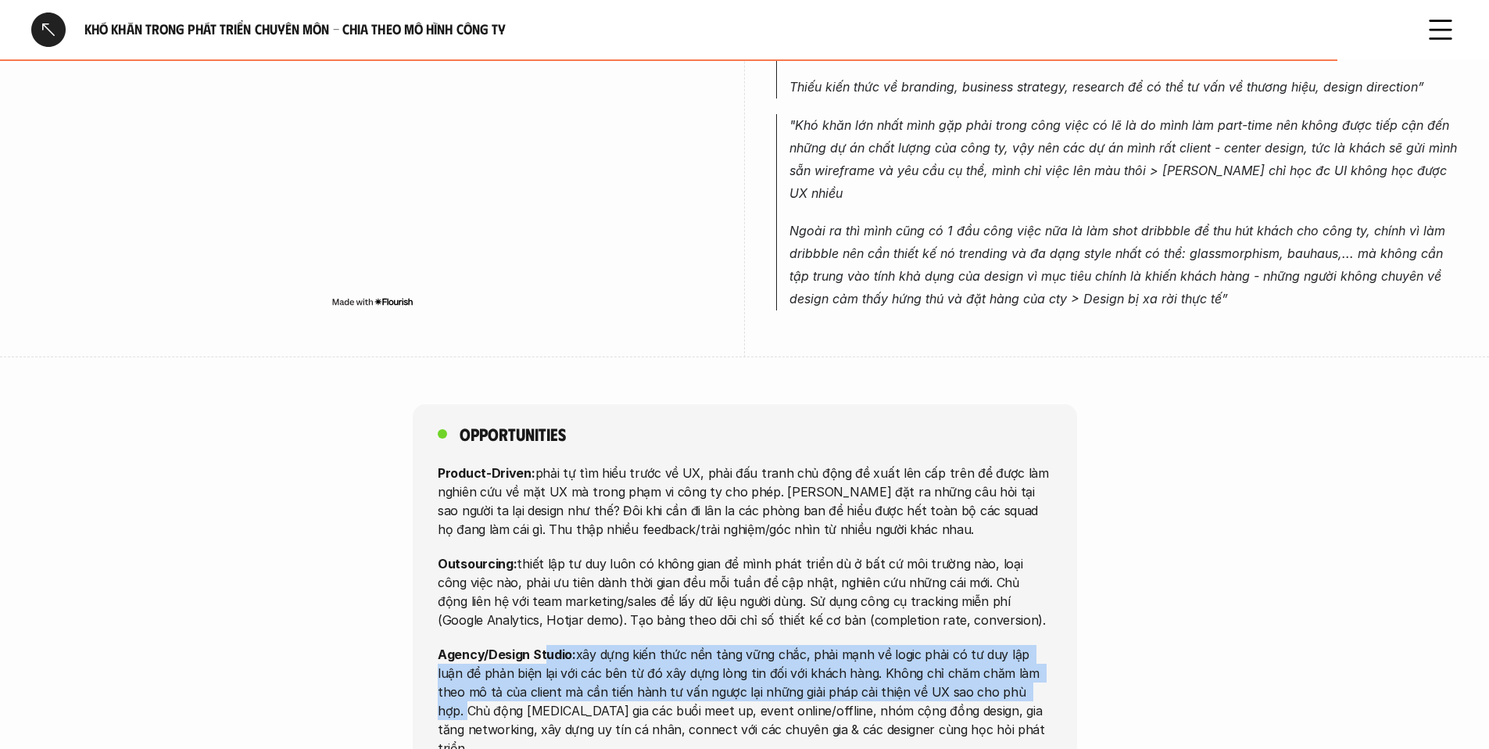
drag, startPoint x: 545, startPoint y: 575, endPoint x: 985, endPoint y: 611, distance: 441.7
click at [985, 644] on p "Agency/Design Studio: xây dựng kiến thức nền tảng vững chắc, phải mạnh về logic…" at bounding box center [745, 700] width 615 height 113
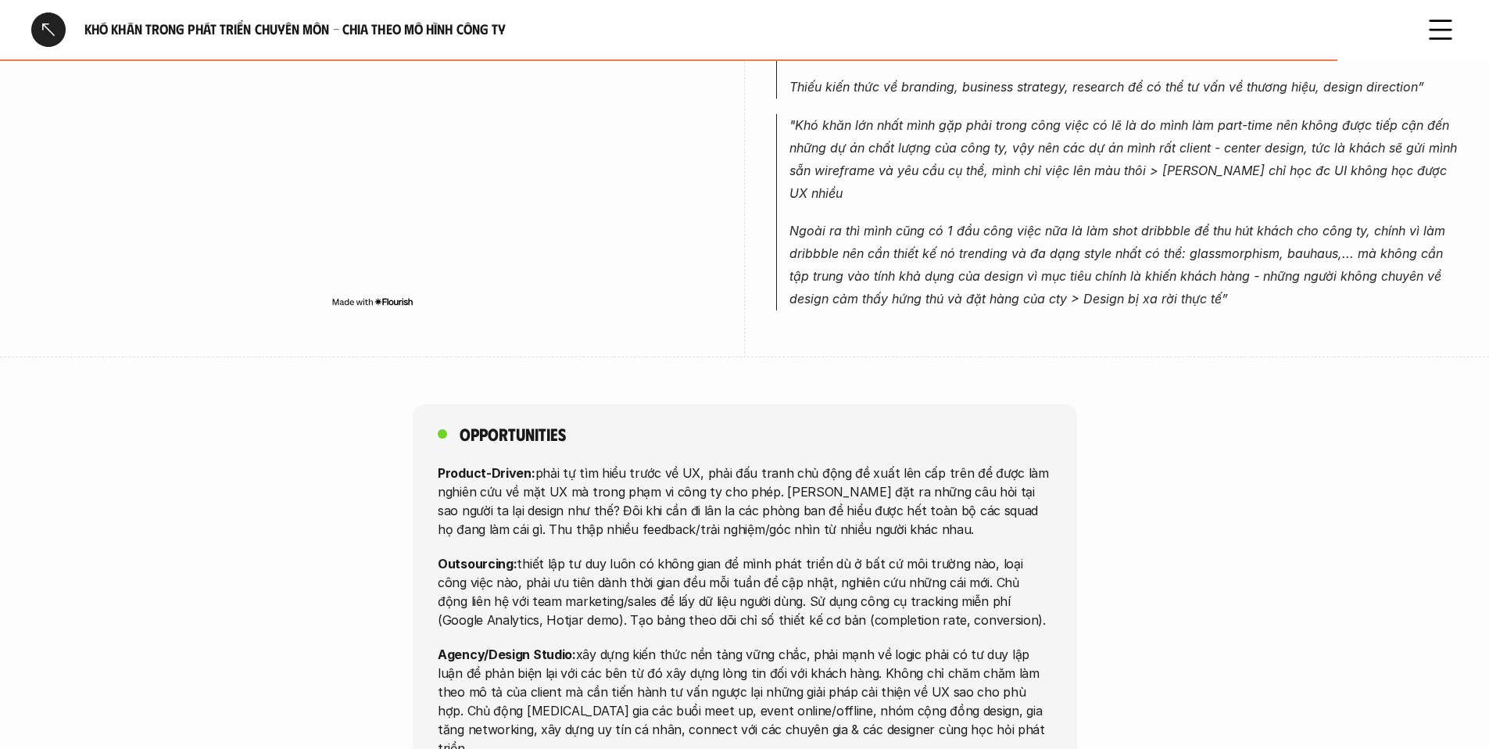
click at [985, 644] on p "Agency/Design Studio: xây dựng kiến thức nền tảng vững chắc, phải mạnh về logic…" at bounding box center [745, 700] width 615 height 113
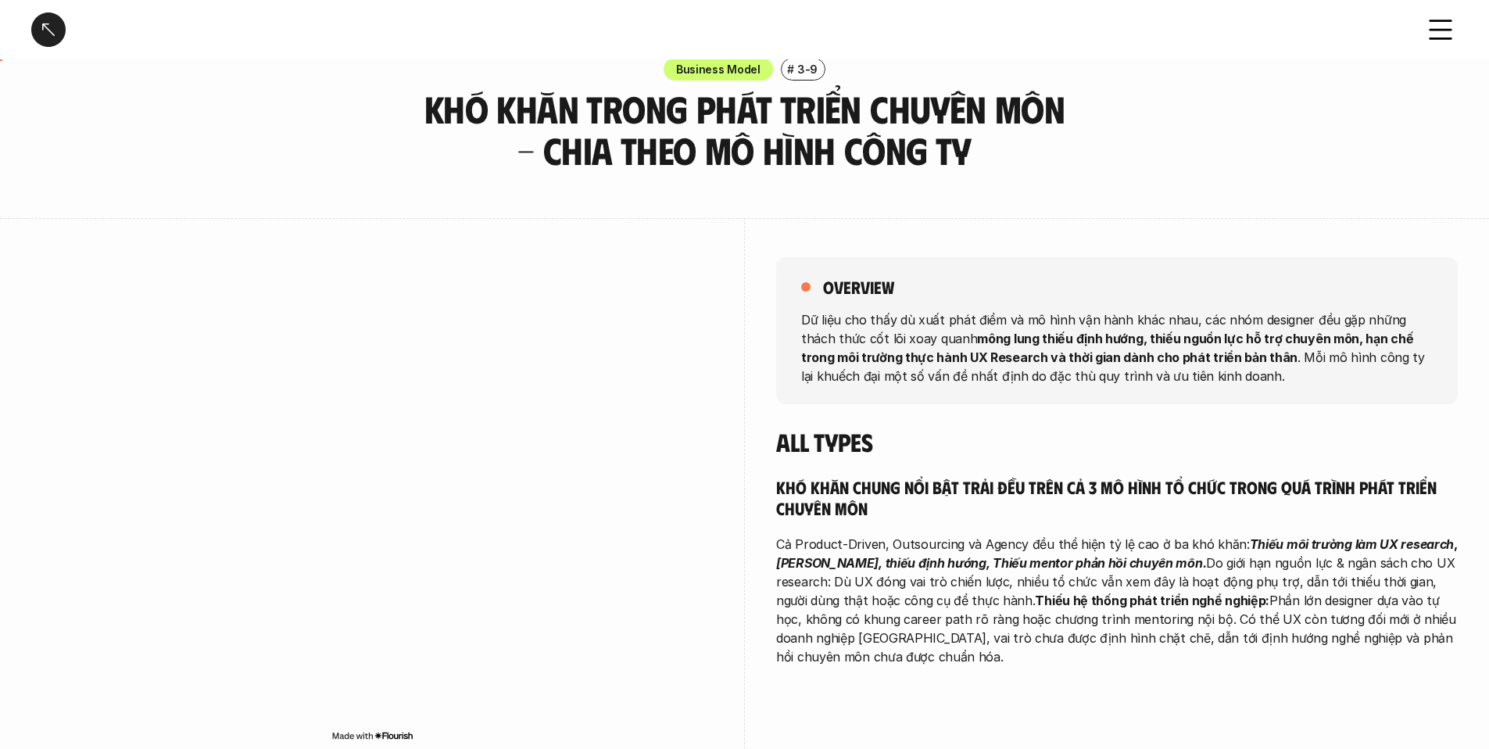
scroll to position [34, 0]
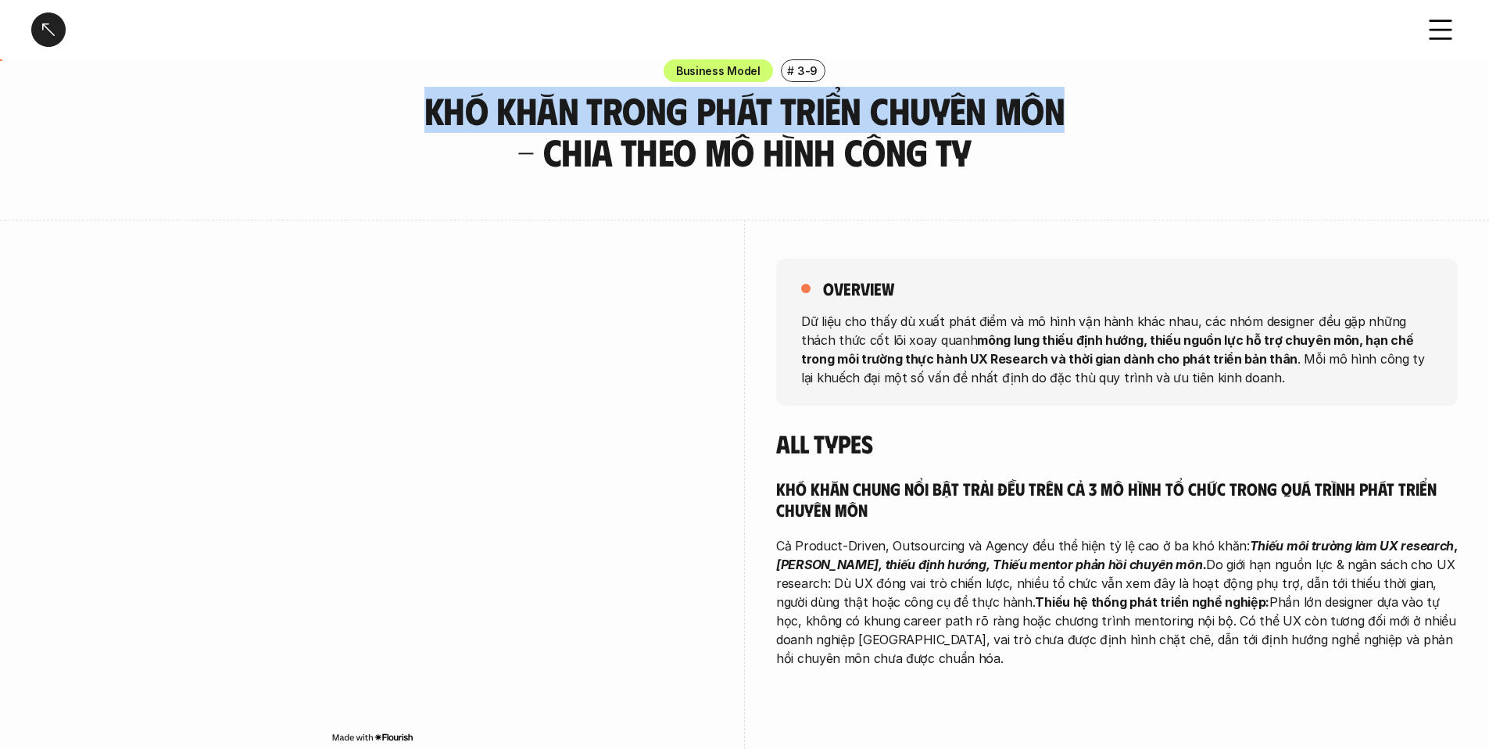
drag, startPoint x: 414, startPoint y: 102, endPoint x: 1048, endPoint y: 109, distance: 634.9
click at [1048, 109] on h3 "Khó khăn trong phát triển chuyên môn - Chia theo mô hình công ty" at bounding box center [745, 131] width 665 height 83
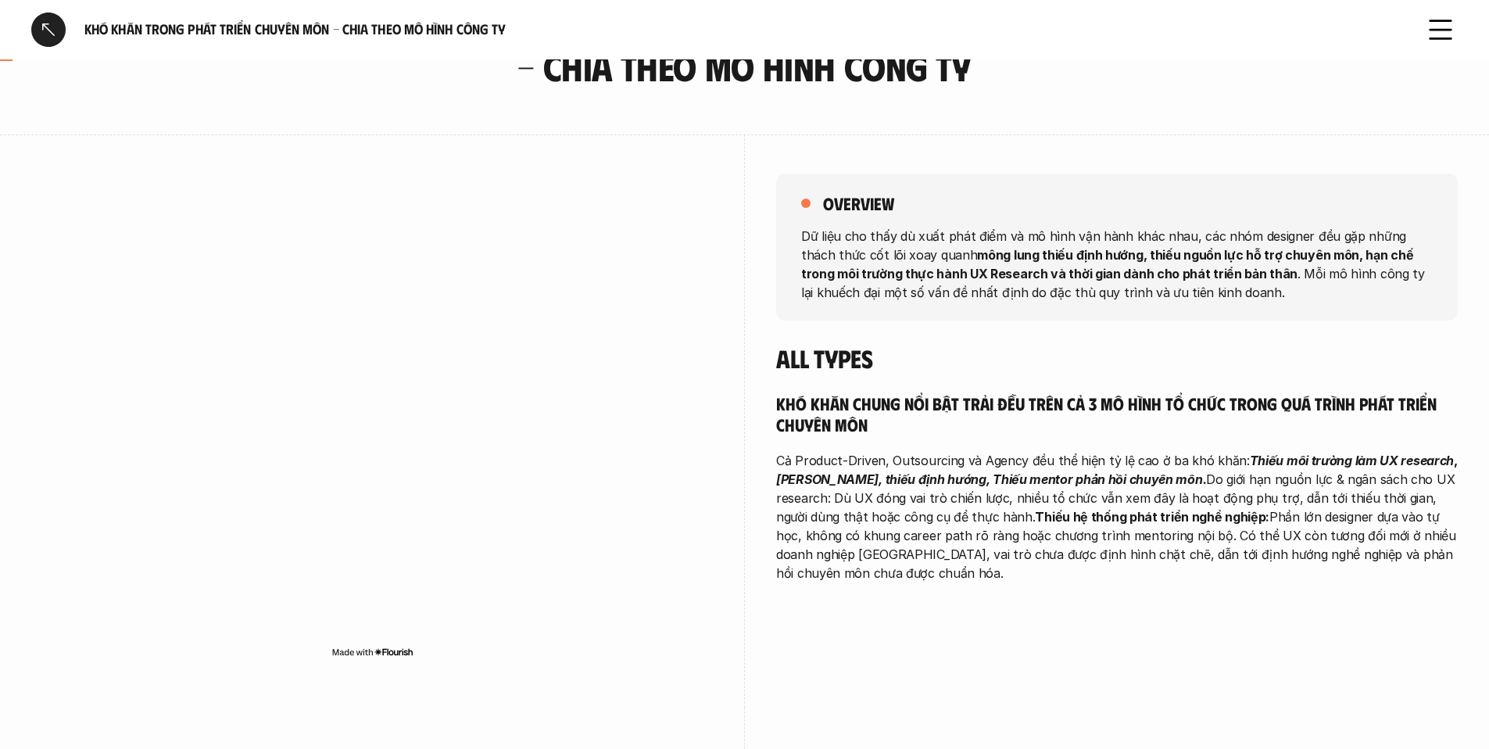
scroll to position [121, 0]
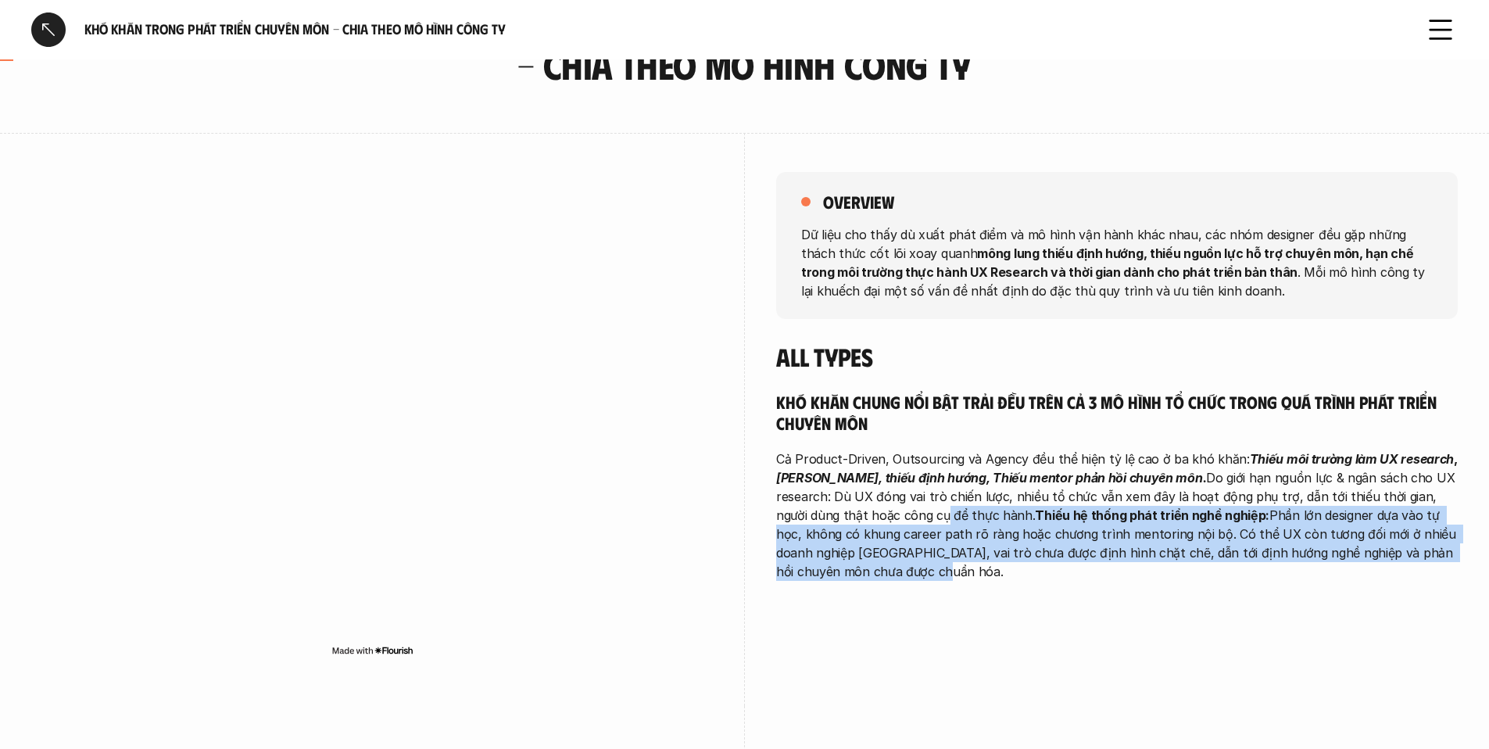
drag, startPoint x: 906, startPoint y: 521, endPoint x: 892, endPoint y: 616, distance: 96.4
click at [892, 616] on div "overview Dữ liệu cho thấy dù xuất phát điểm và mô hình vận hành khác nhau, các …" at bounding box center [1117, 380] width 682 height 495
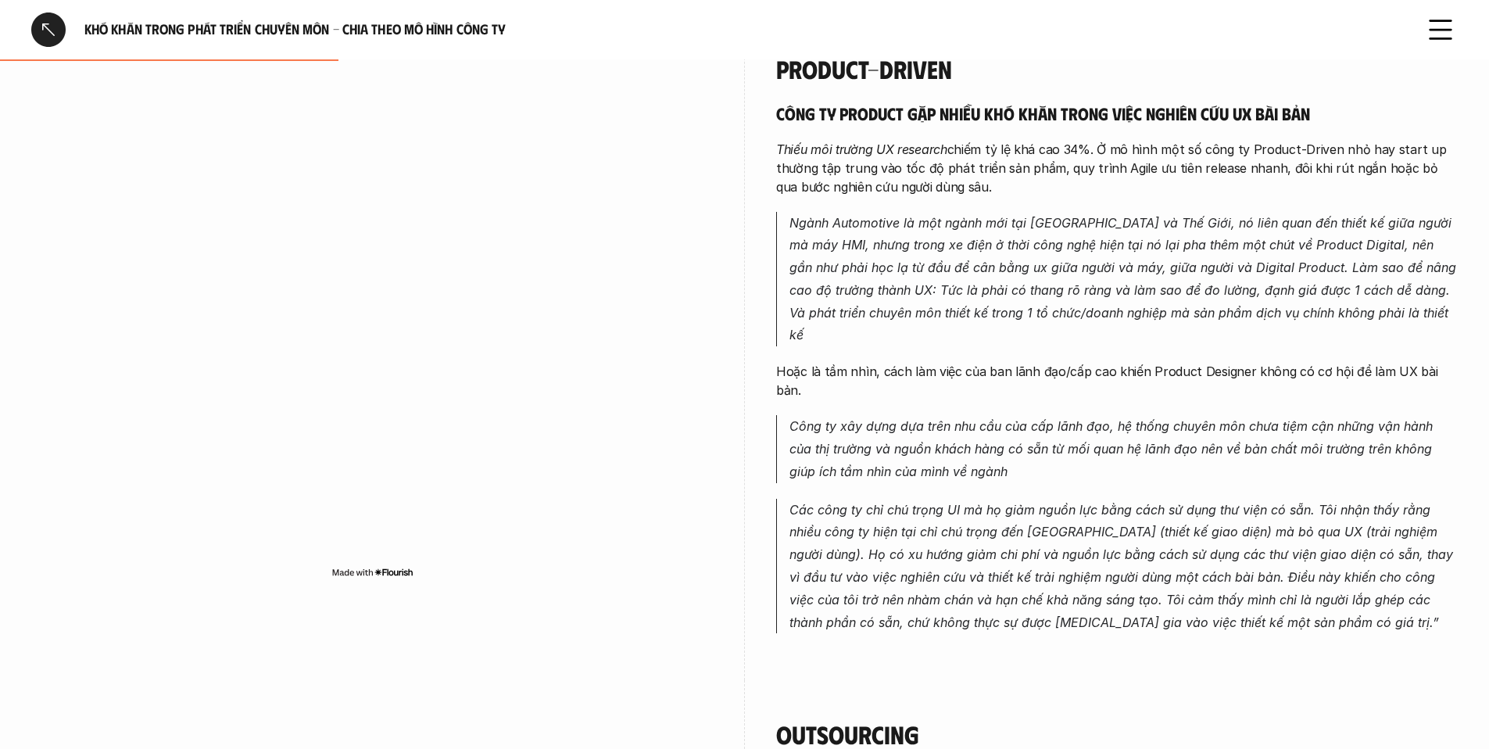
scroll to position [815, 0]
click at [892, 616] on div "Product-Driven Công ty product gặp nhiều khó khăn trong việc nghiên cứu UX bài …" at bounding box center [1117, 346] width 682 height 666
click at [757, 235] on div "Product-Driven Công ty product gặp nhiều khó khăn trong việc nghiên cứu UX bài …" at bounding box center [744, 346] width 1427 height 666
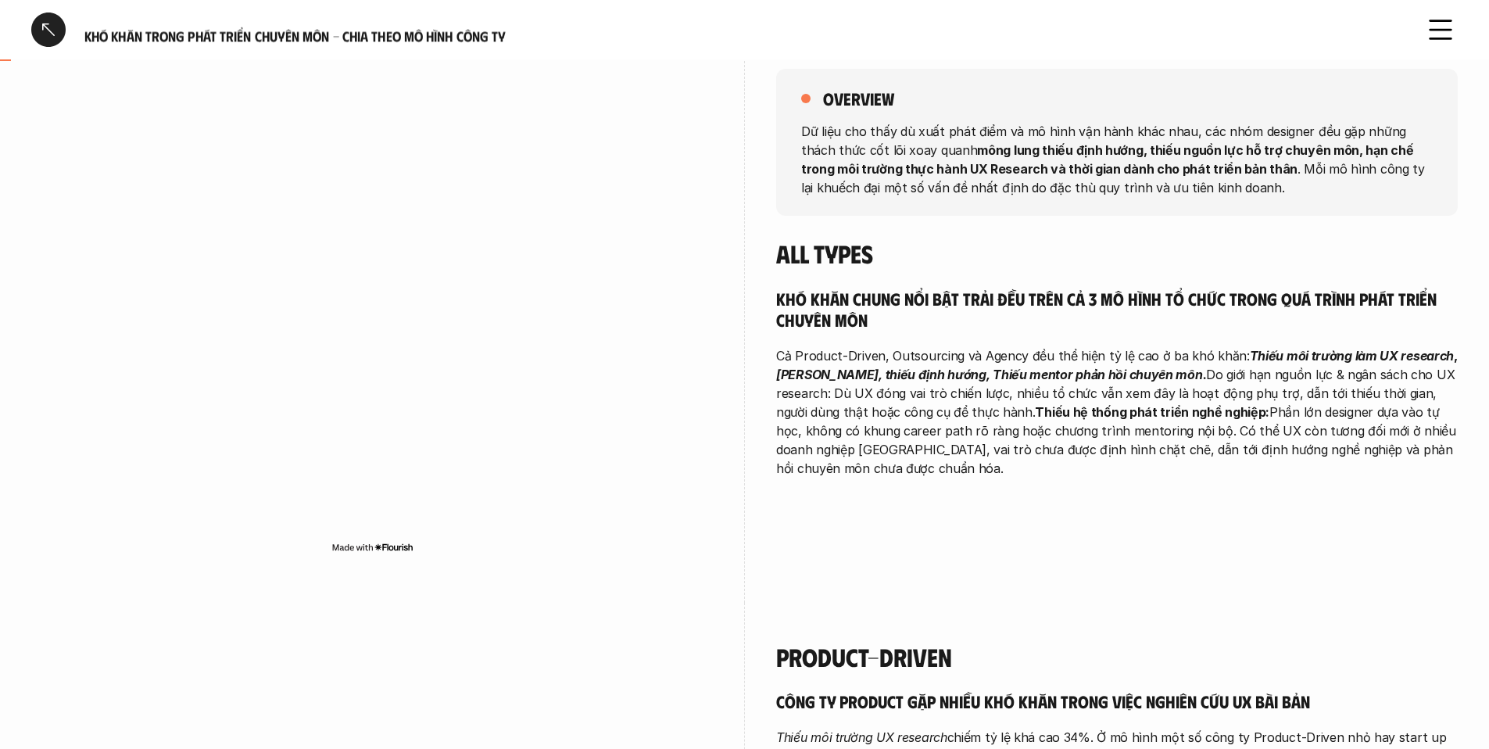
scroll to position [0, 0]
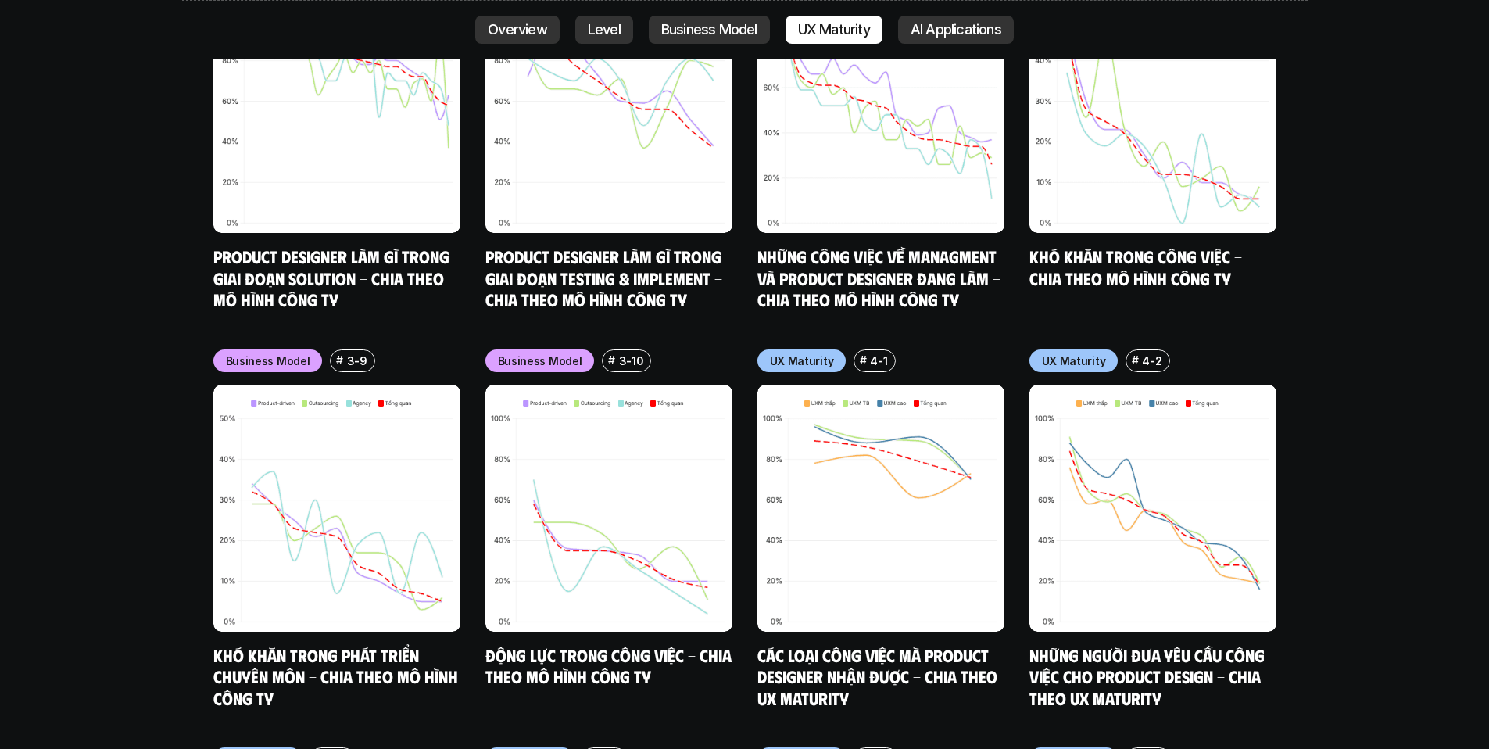
scroll to position [7212, 0]
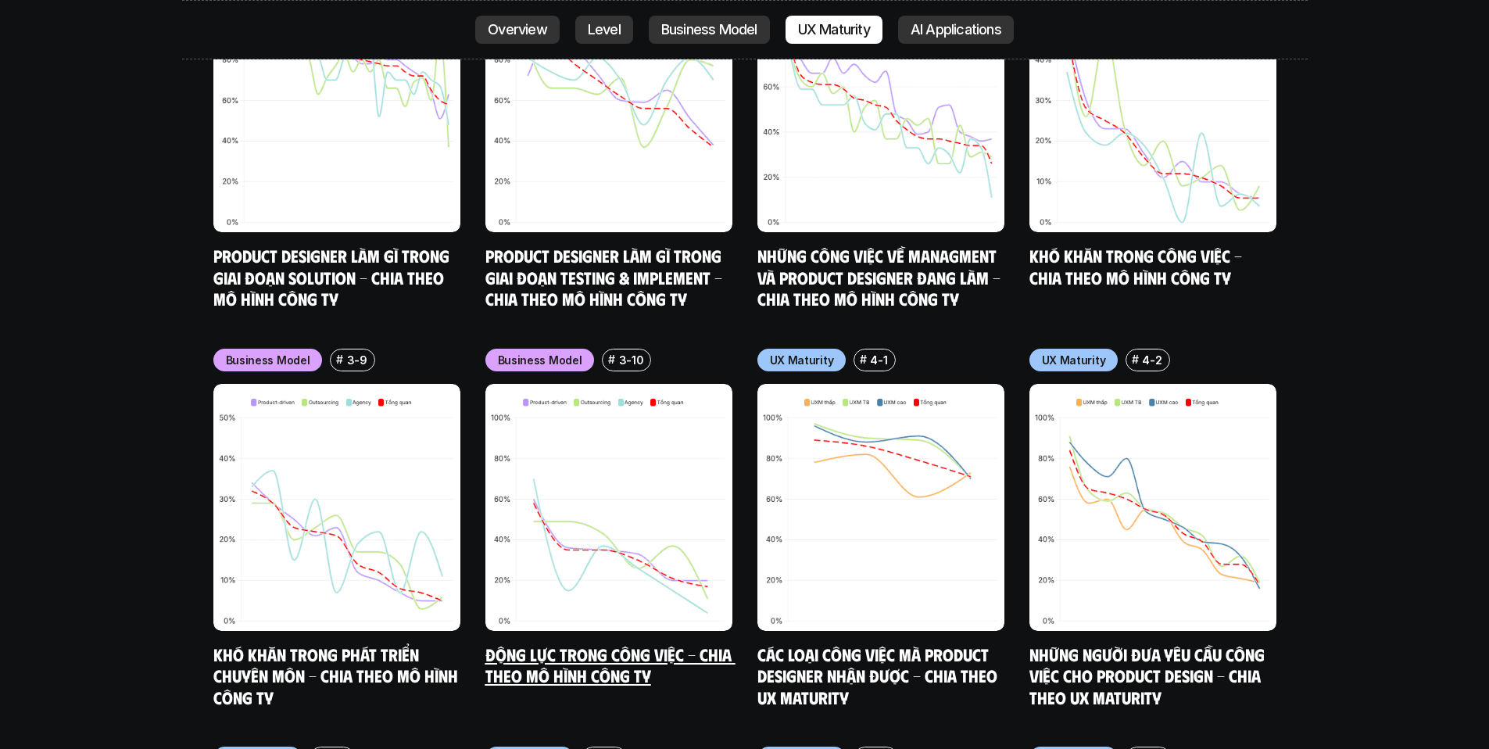
click at [559, 552] on img at bounding box center [609, 507] width 247 height 247
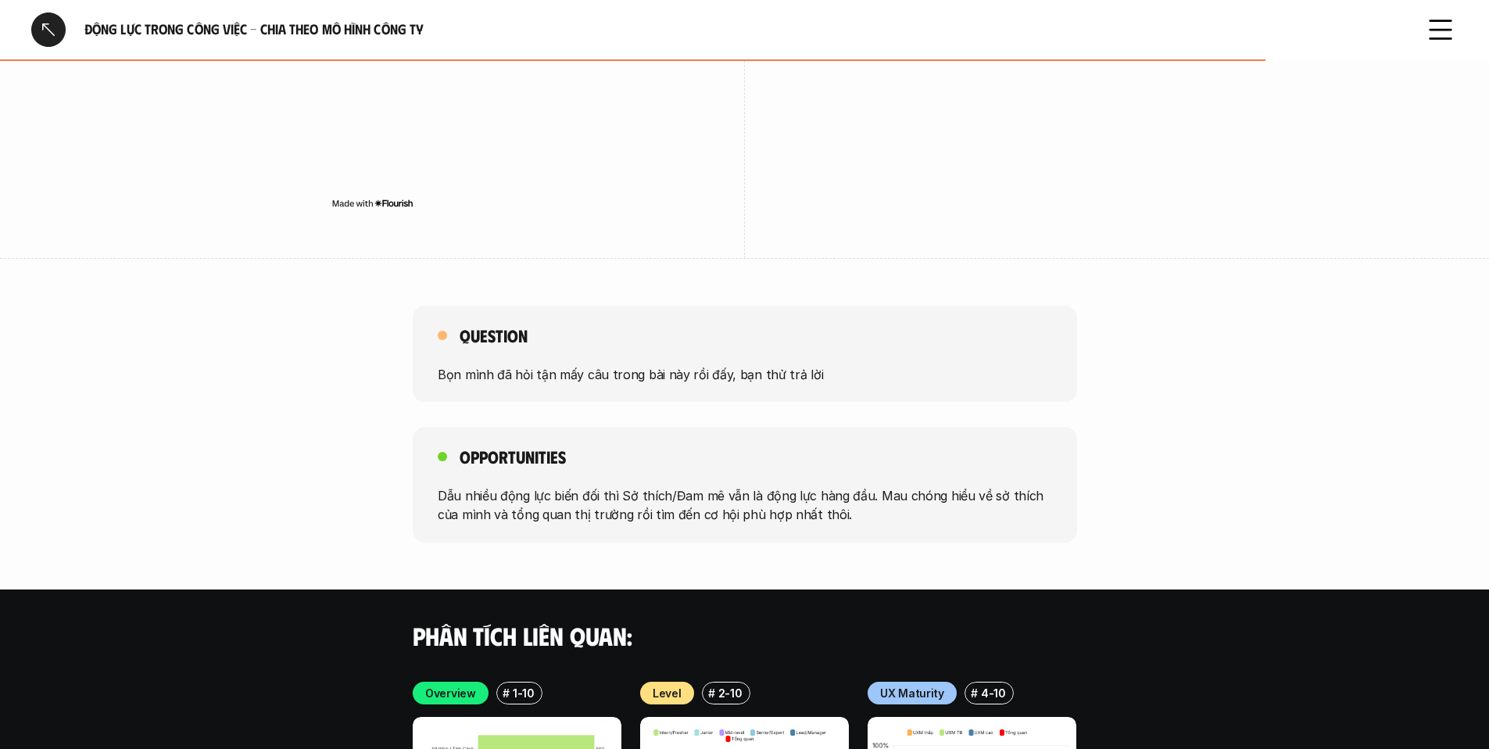
scroll to position [2405, 0]
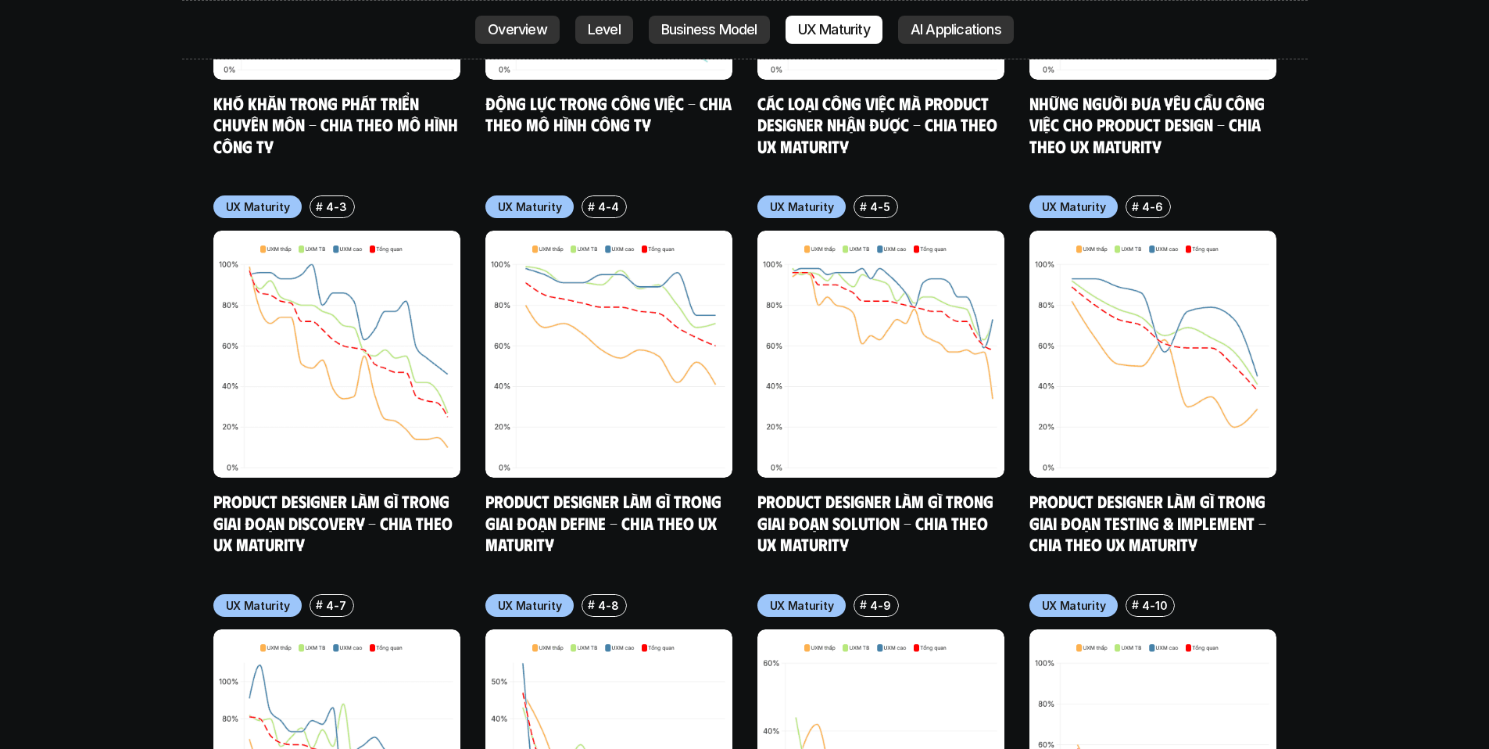
scroll to position [7767, 0]
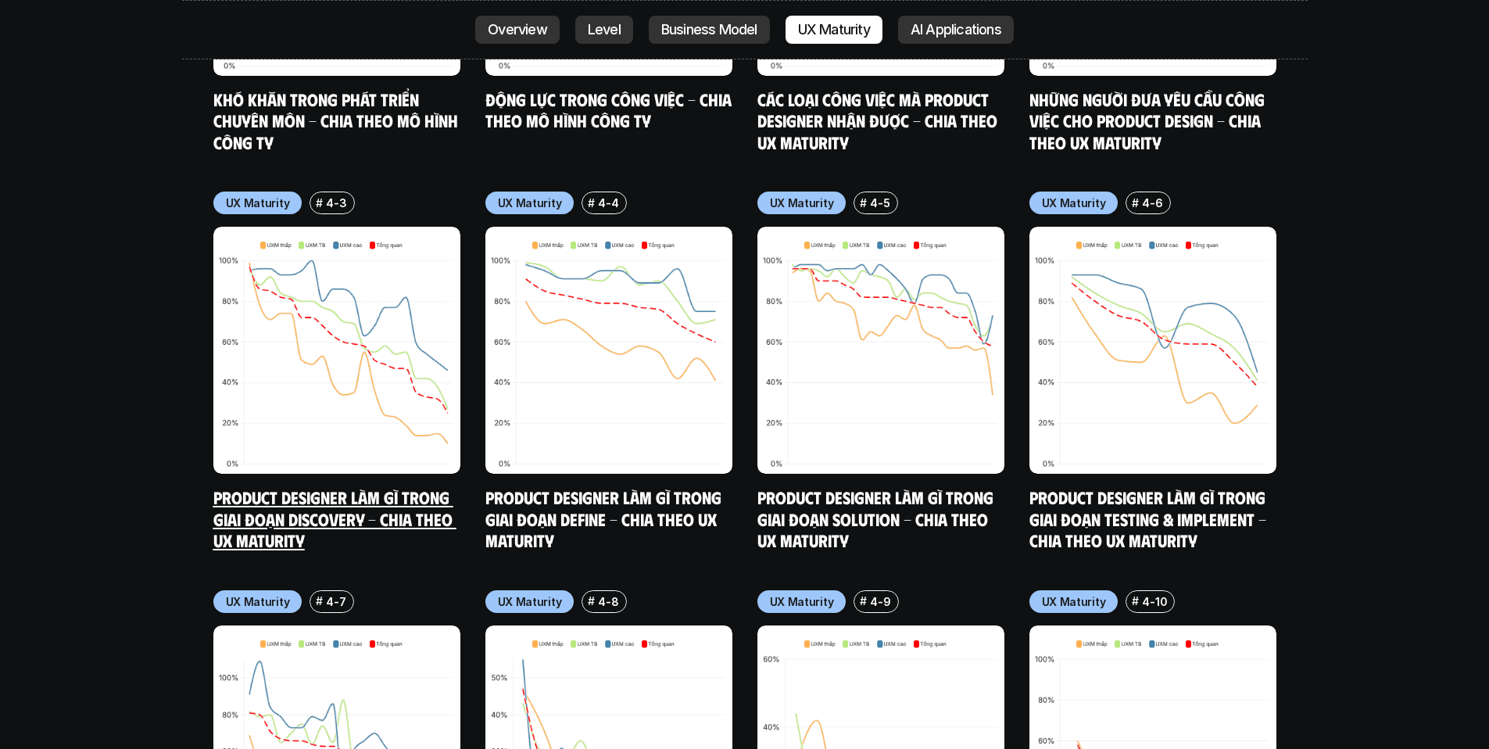
click at [352, 486] on link "Product Designer làm gì trong giai đoạn Discovery - Chia theo UX Maturity" at bounding box center [334, 518] width 243 height 64
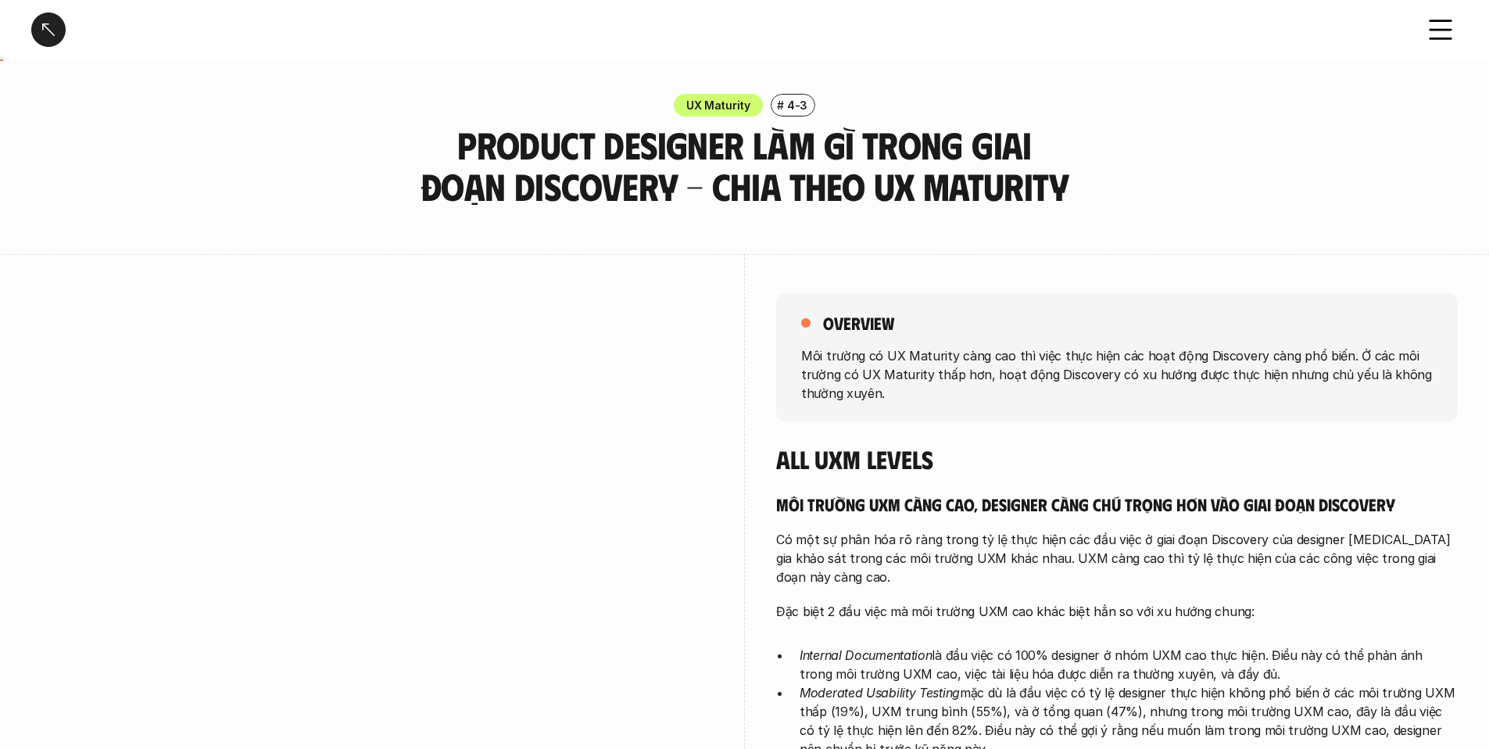
click at [56, 41] on div at bounding box center [48, 30] width 34 height 34
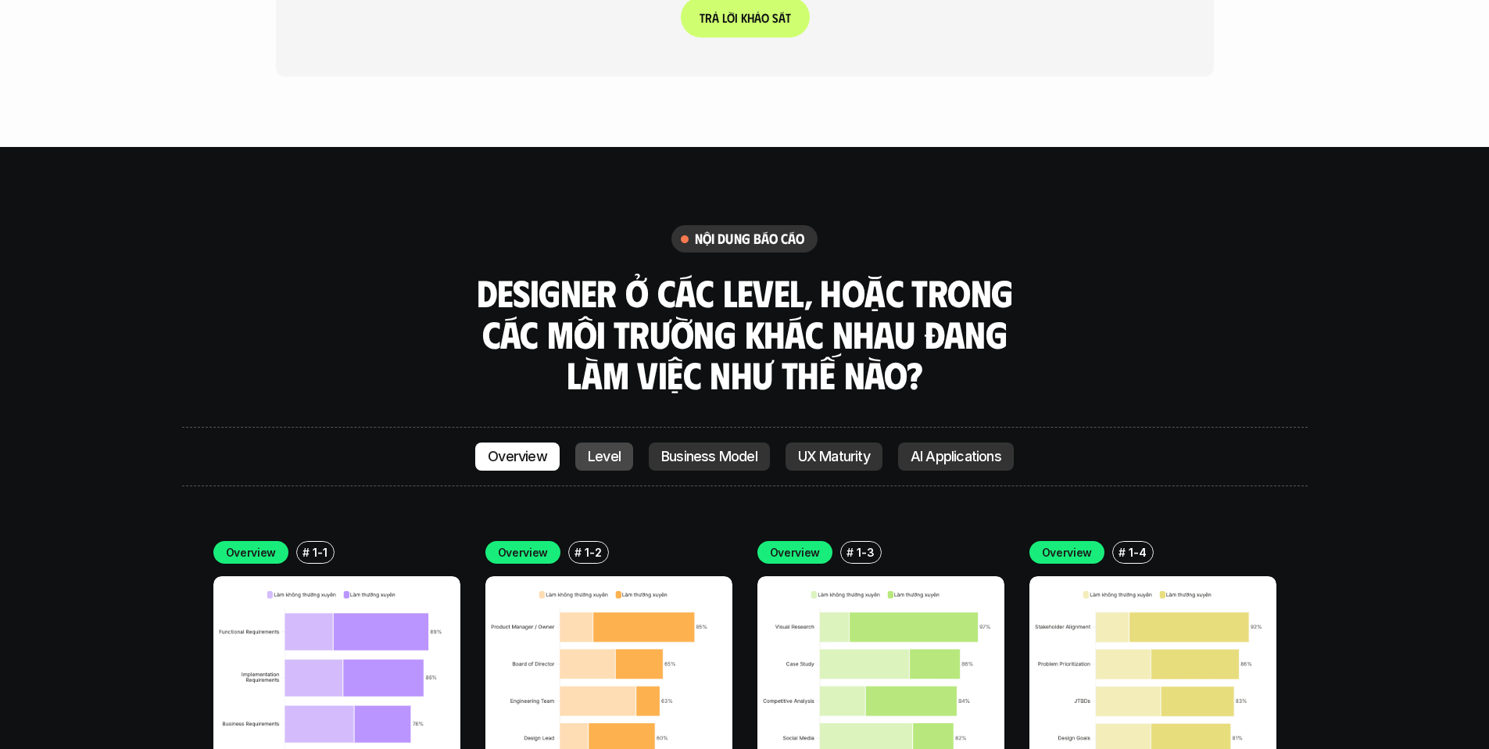
click at [587, 443] on link "Level" at bounding box center [604, 457] width 58 height 28
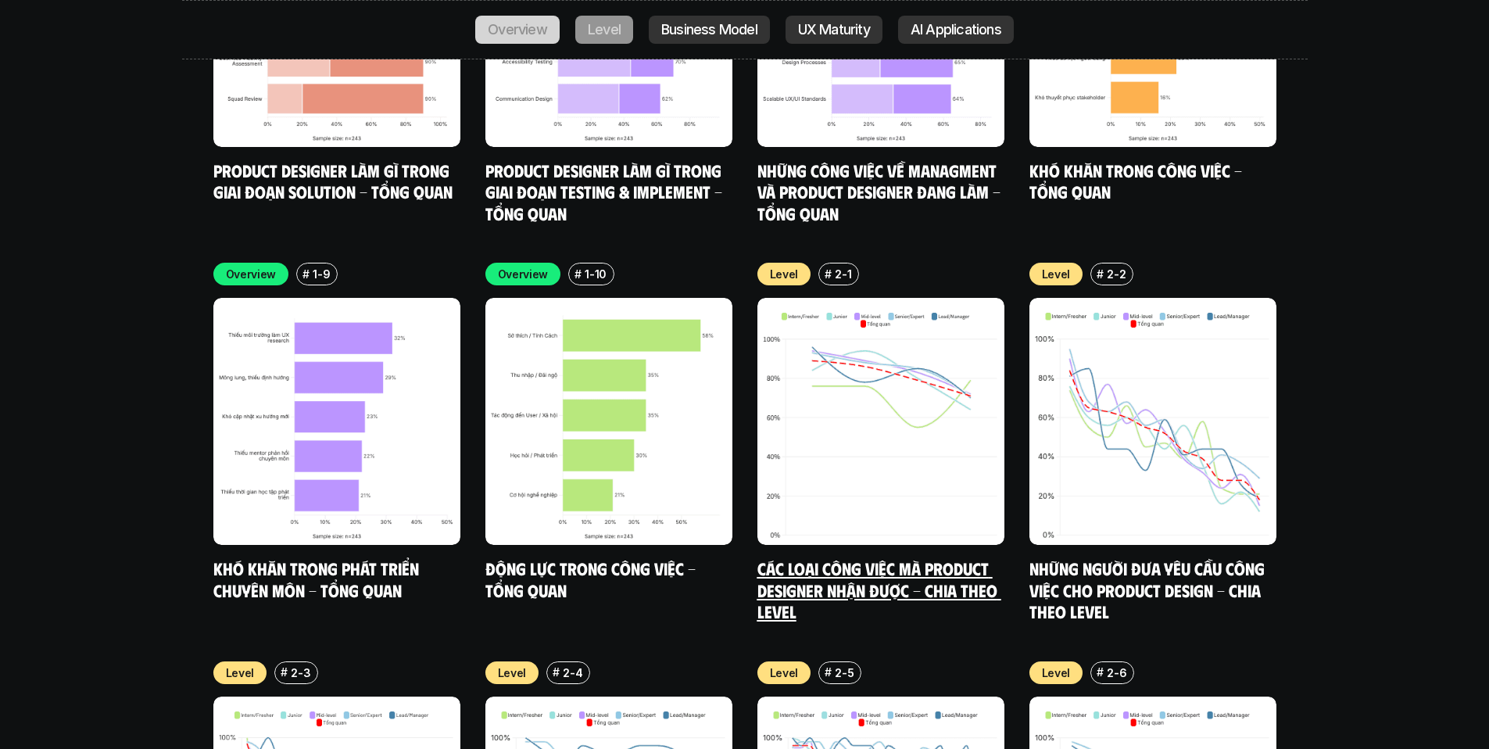
scroll to position [5423, 0]
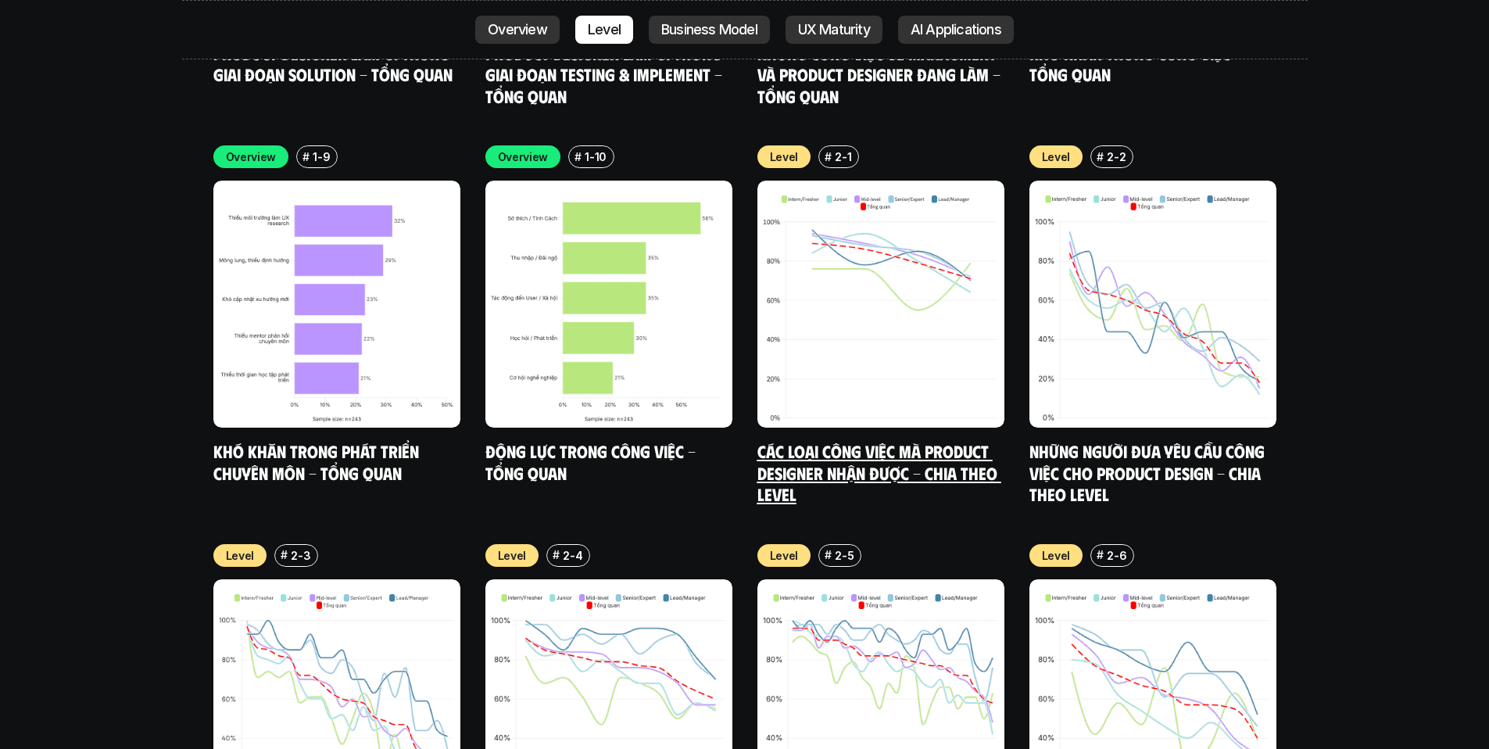
click at [847, 440] on link "Các loại công việc mà Product Designer nhận được - Chia theo Level" at bounding box center [880, 472] width 244 height 64
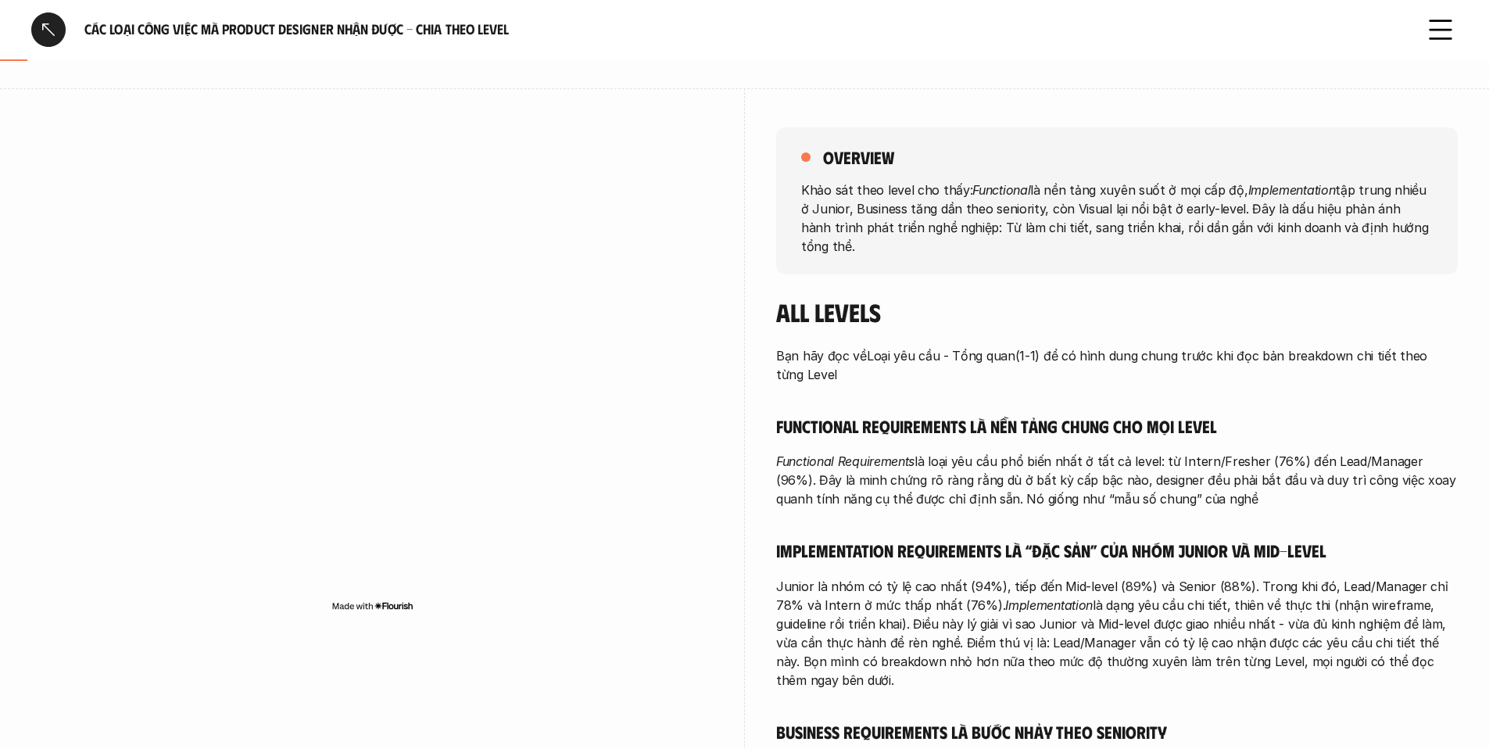
scroll to position [167, 0]
click at [274, 678] on div "overview Khảo sát theo level cho thấy: Functional là nền tảng xuyên suốt ở mọi …" at bounding box center [744, 546] width 1427 height 916
click at [393, 668] on div "overview Khảo sát theo level cho thấy: Functional là nền tảng xuyên suốt ở mọi …" at bounding box center [744, 546] width 1427 height 916
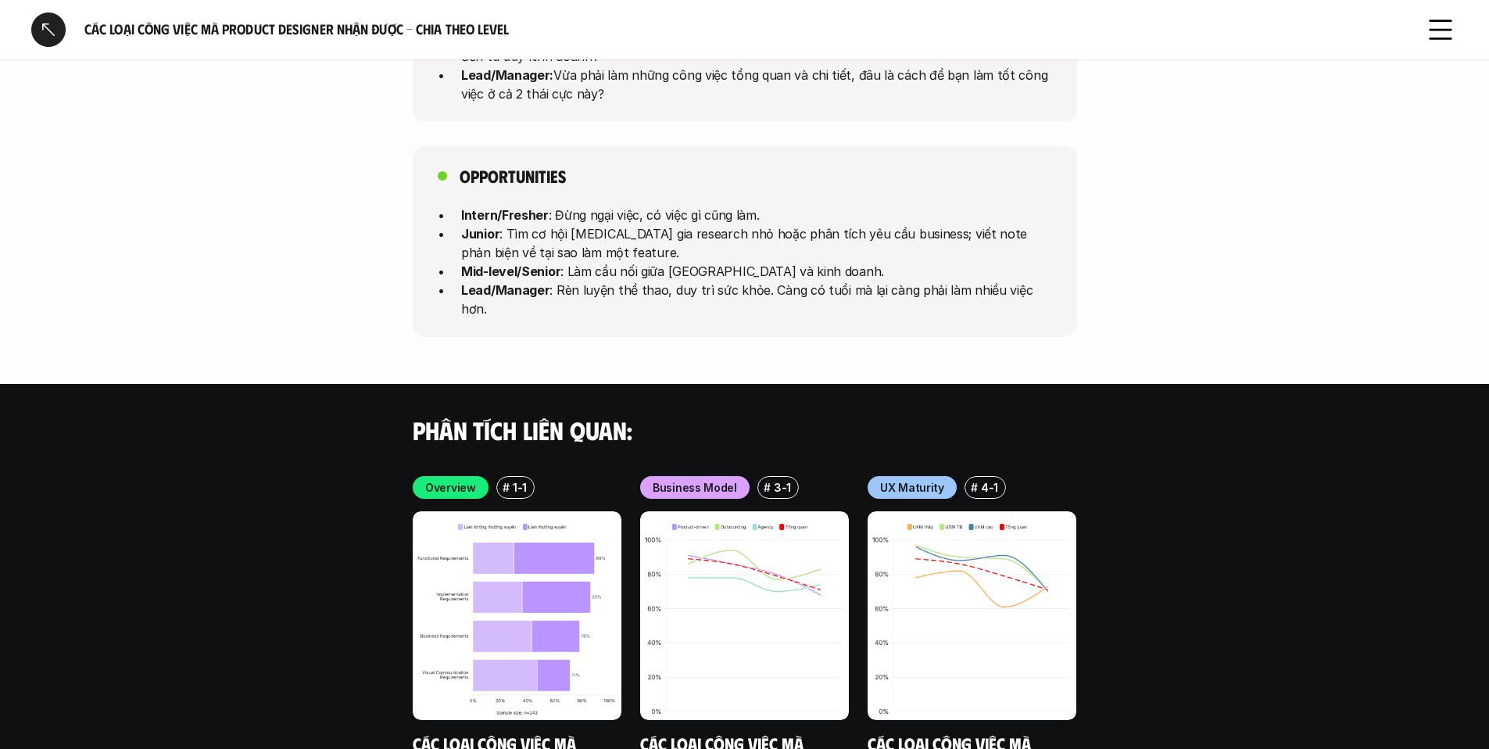
scroll to position [4290, 0]
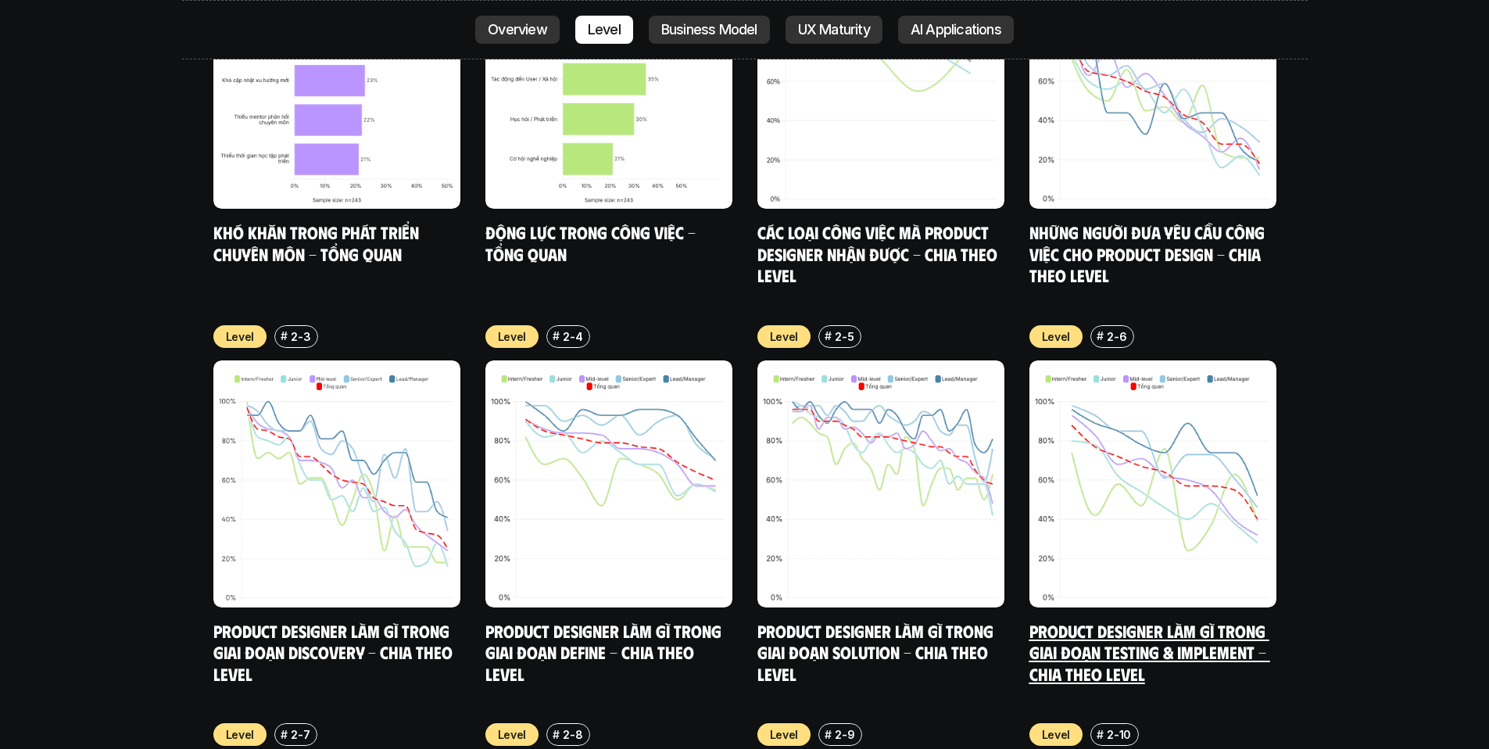
scroll to position [5672, 0]
